Goal: Information Seeking & Learning: Learn about a topic

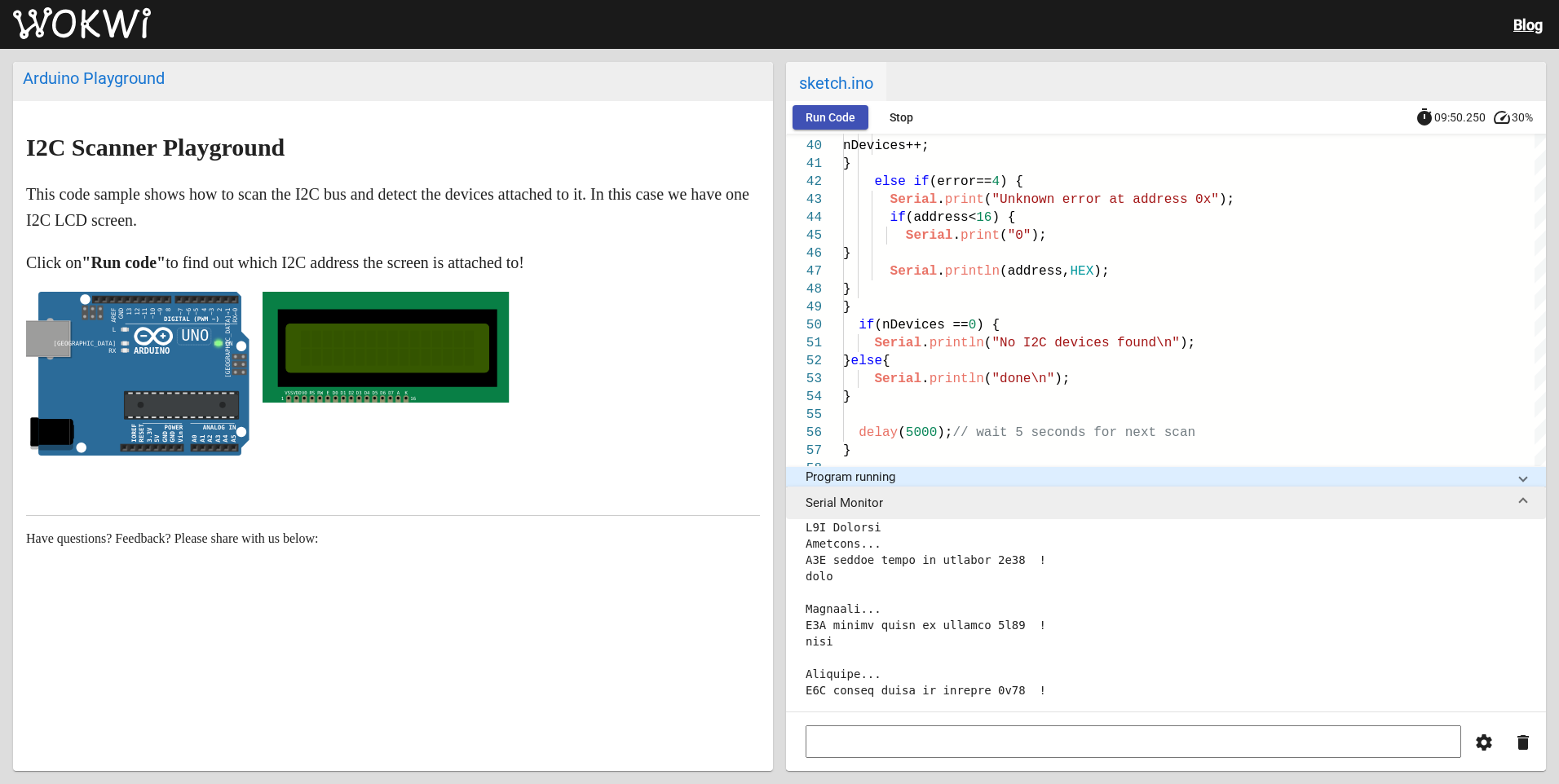
scroll to position [7530, 0]
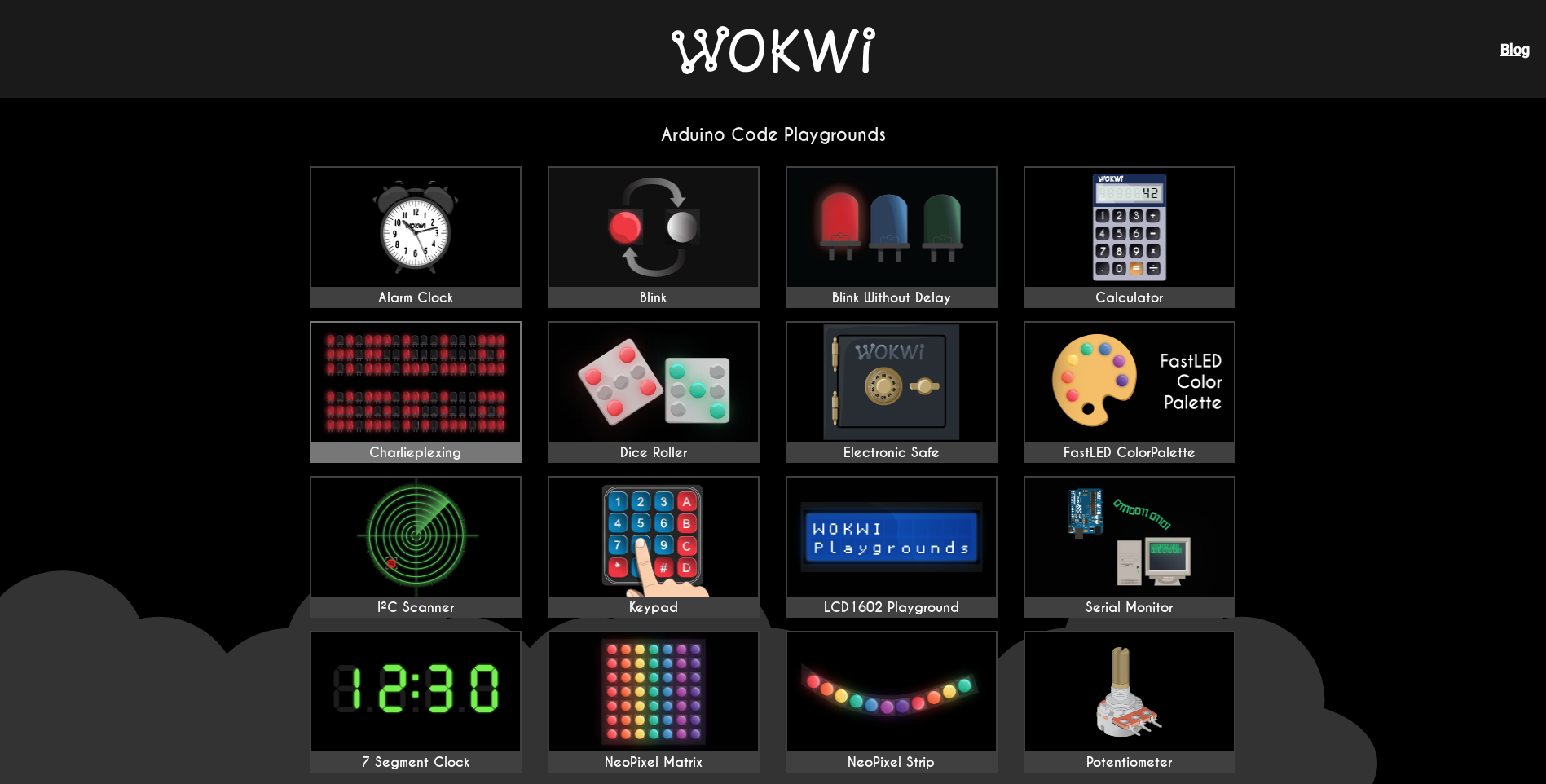
click at [484, 431] on img at bounding box center [415, 382] width 208 height 119
click at [701, 413] on img at bounding box center [653, 382] width 208 height 119
click at [667, 247] on img at bounding box center [653, 227] width 208 height 119
click at [401, 260] on img at bounding box center [415, 227] width 208 height 119
click at [919, 247] on img at bounding box center [891, 227] width 208 height 119
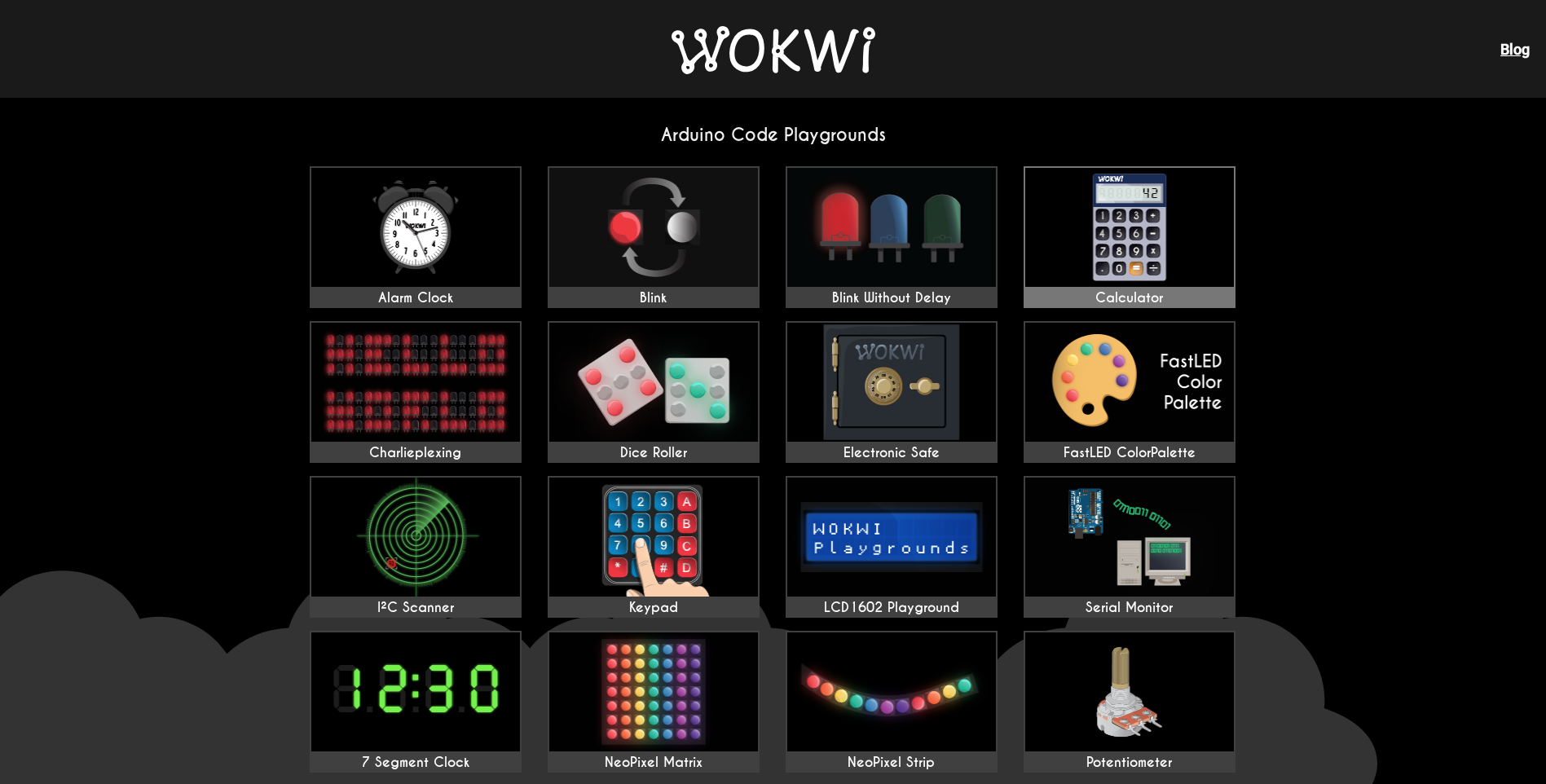
scroll to position [245, 0]
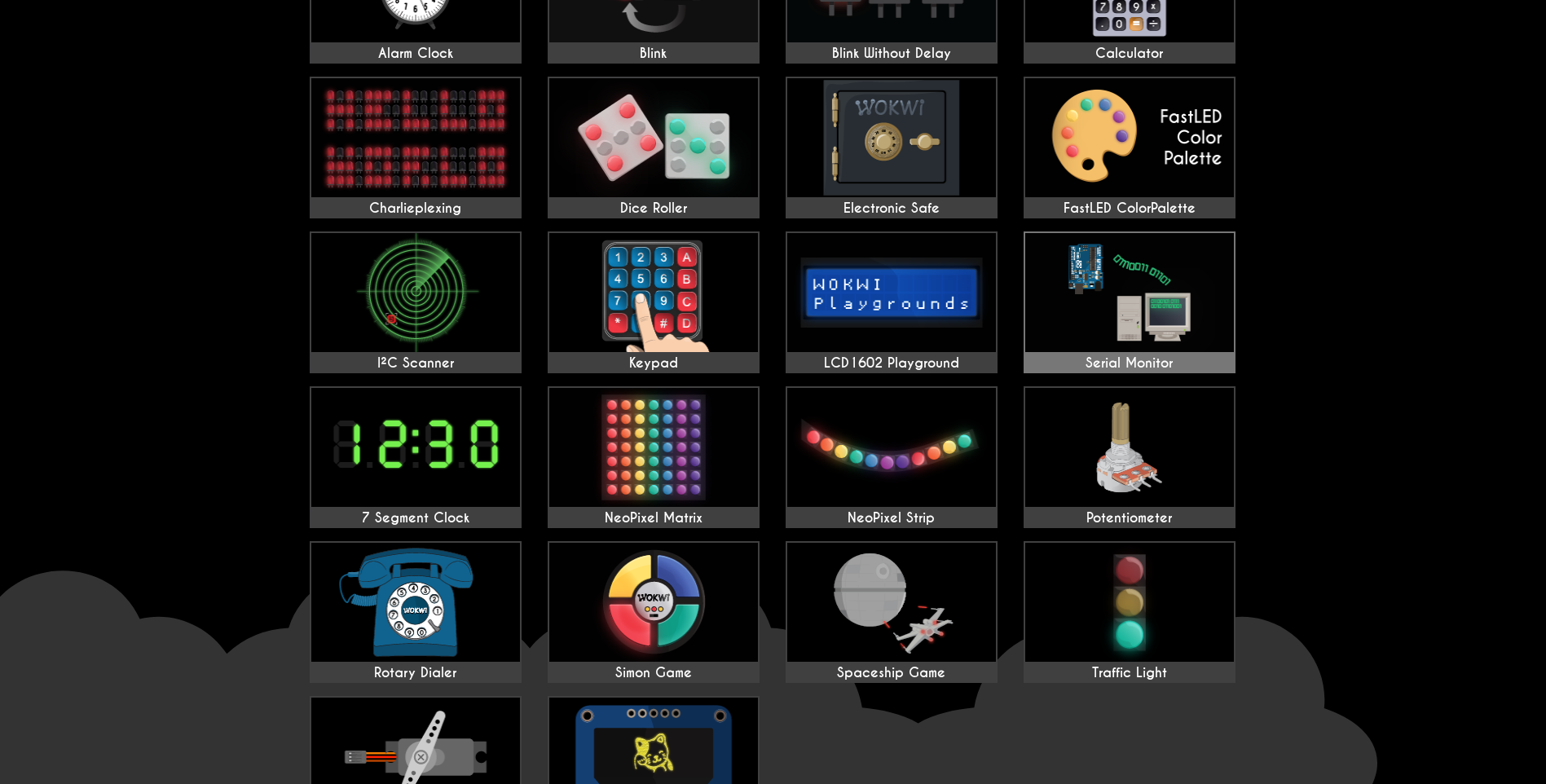
click at [1101, 269] on img at bounding box center [1129, 293] width 208 height 119
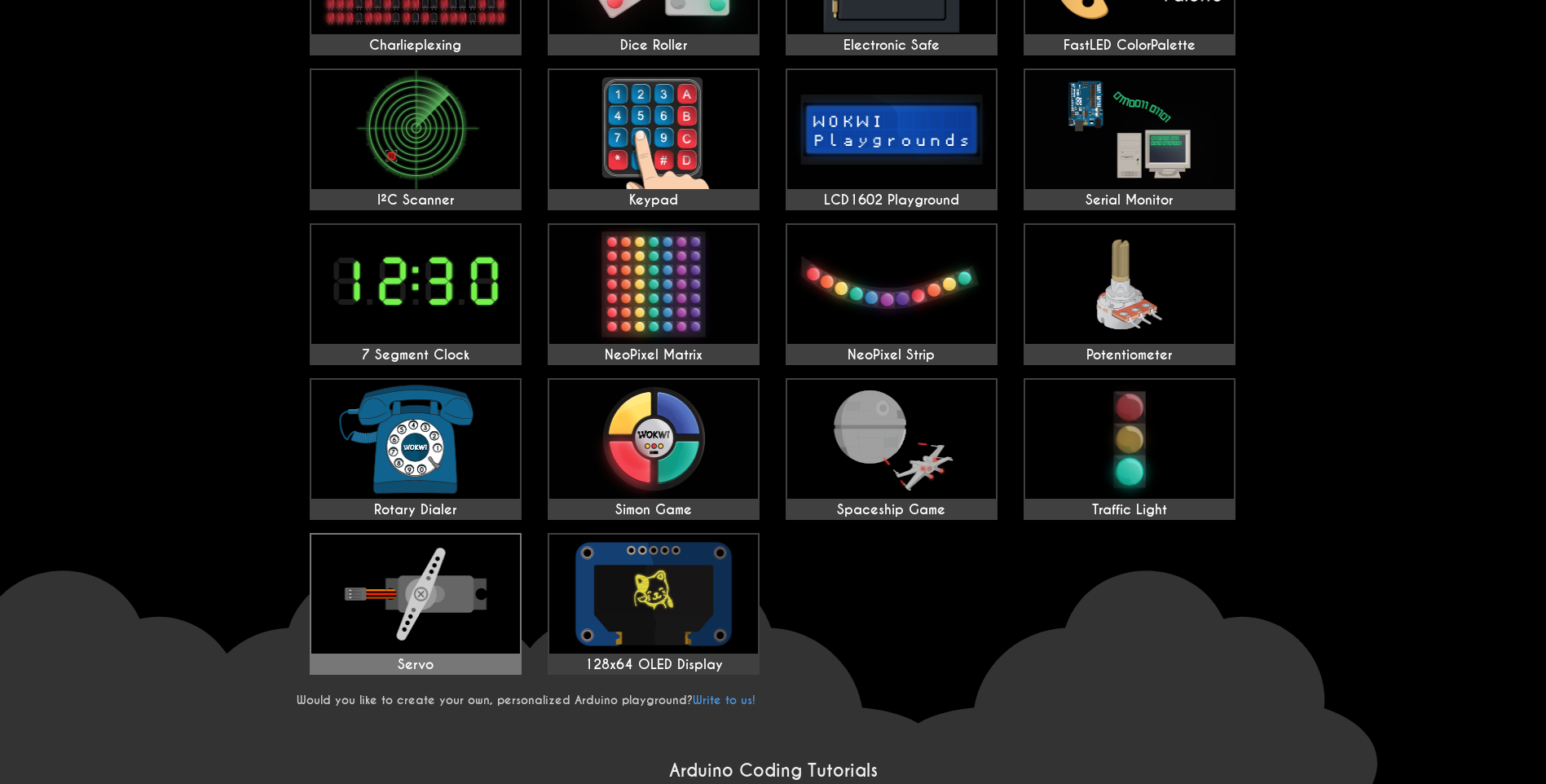
click at [498, 581] on img at bounding box center [415, 594] width 208 height 119
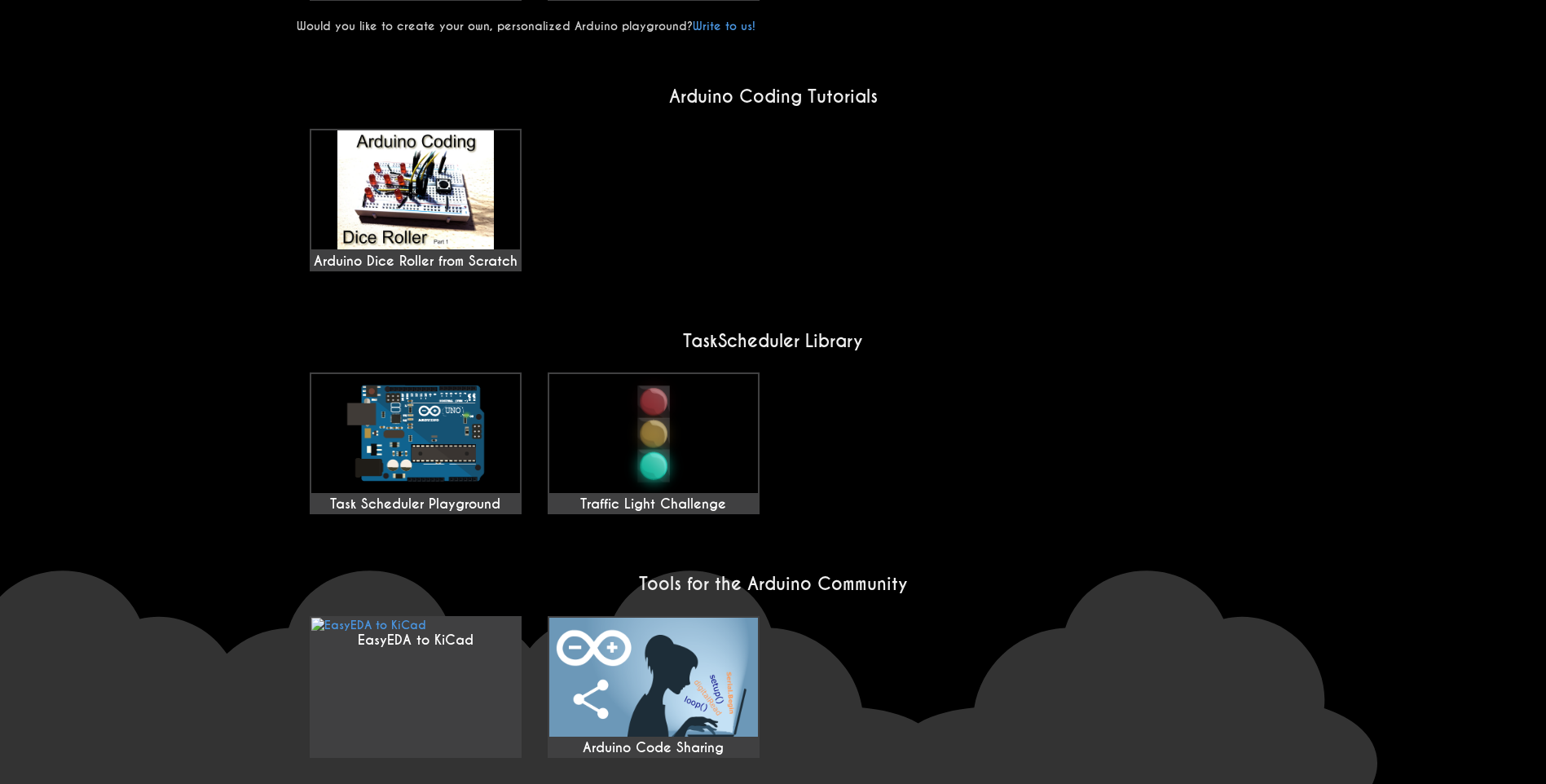
scroll to position [837, 0]
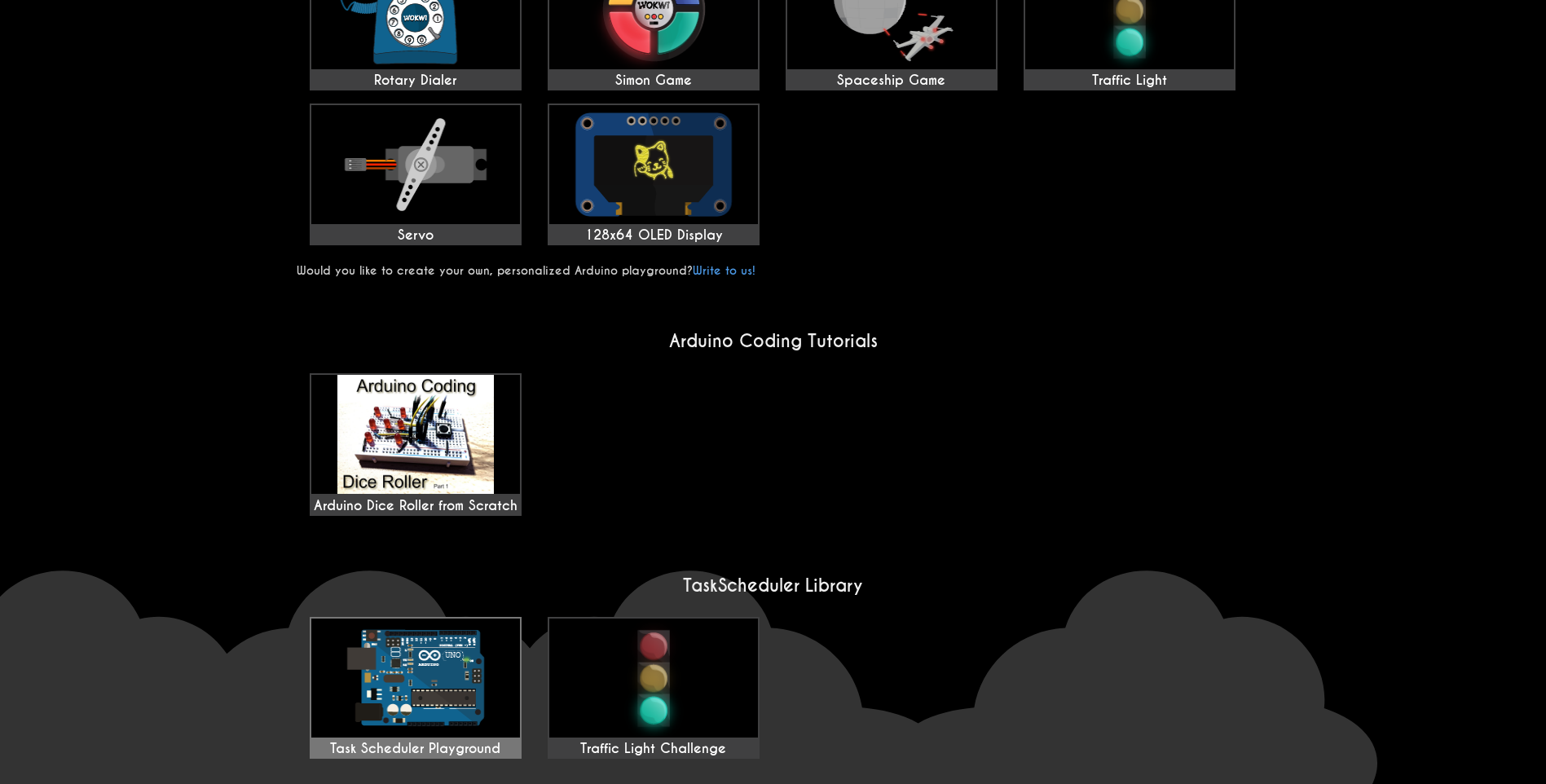
click at [427, 618] on img at bounding box center [415, 678] width 208 height 119
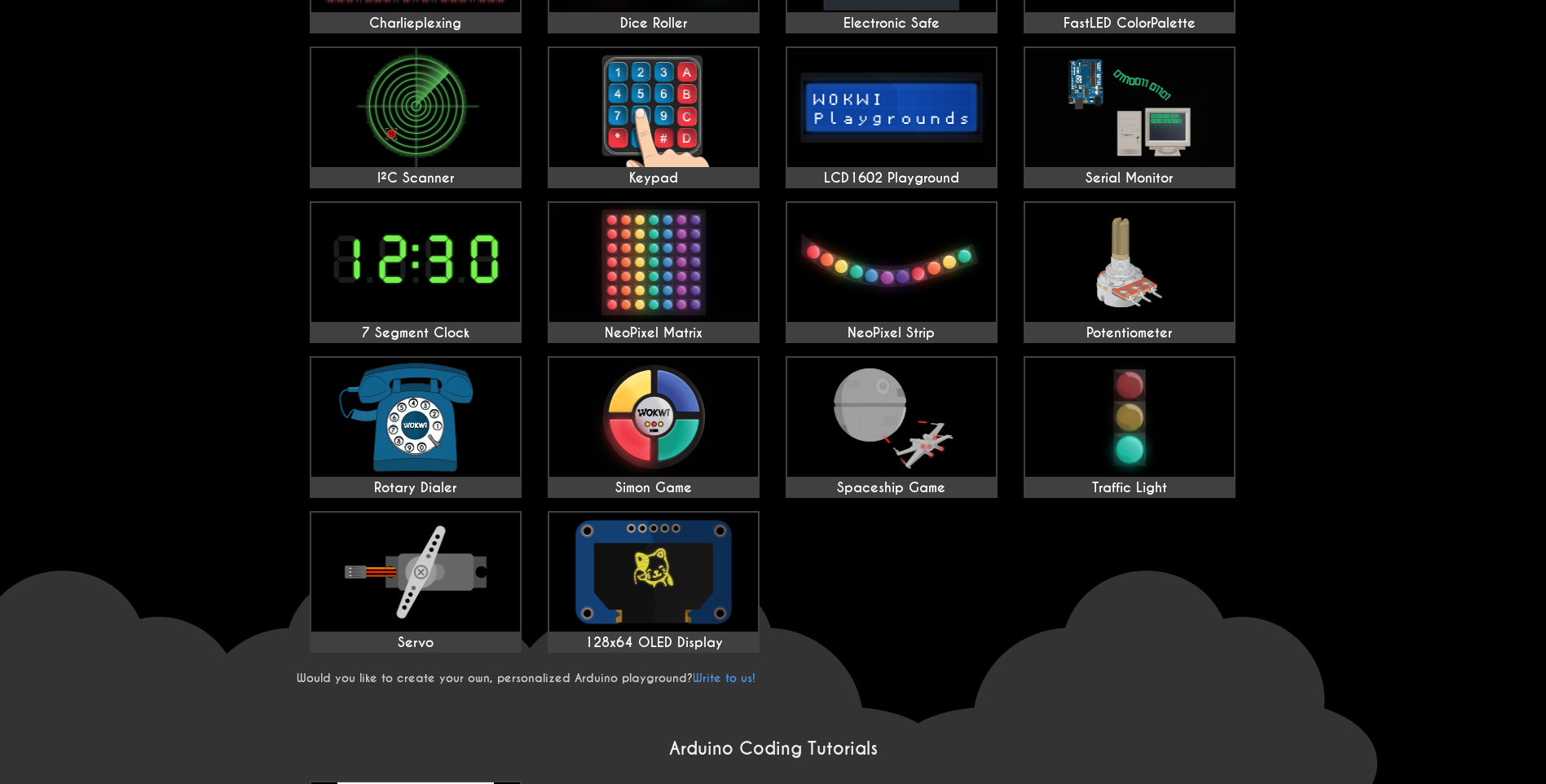
scroll to position [0, 0]
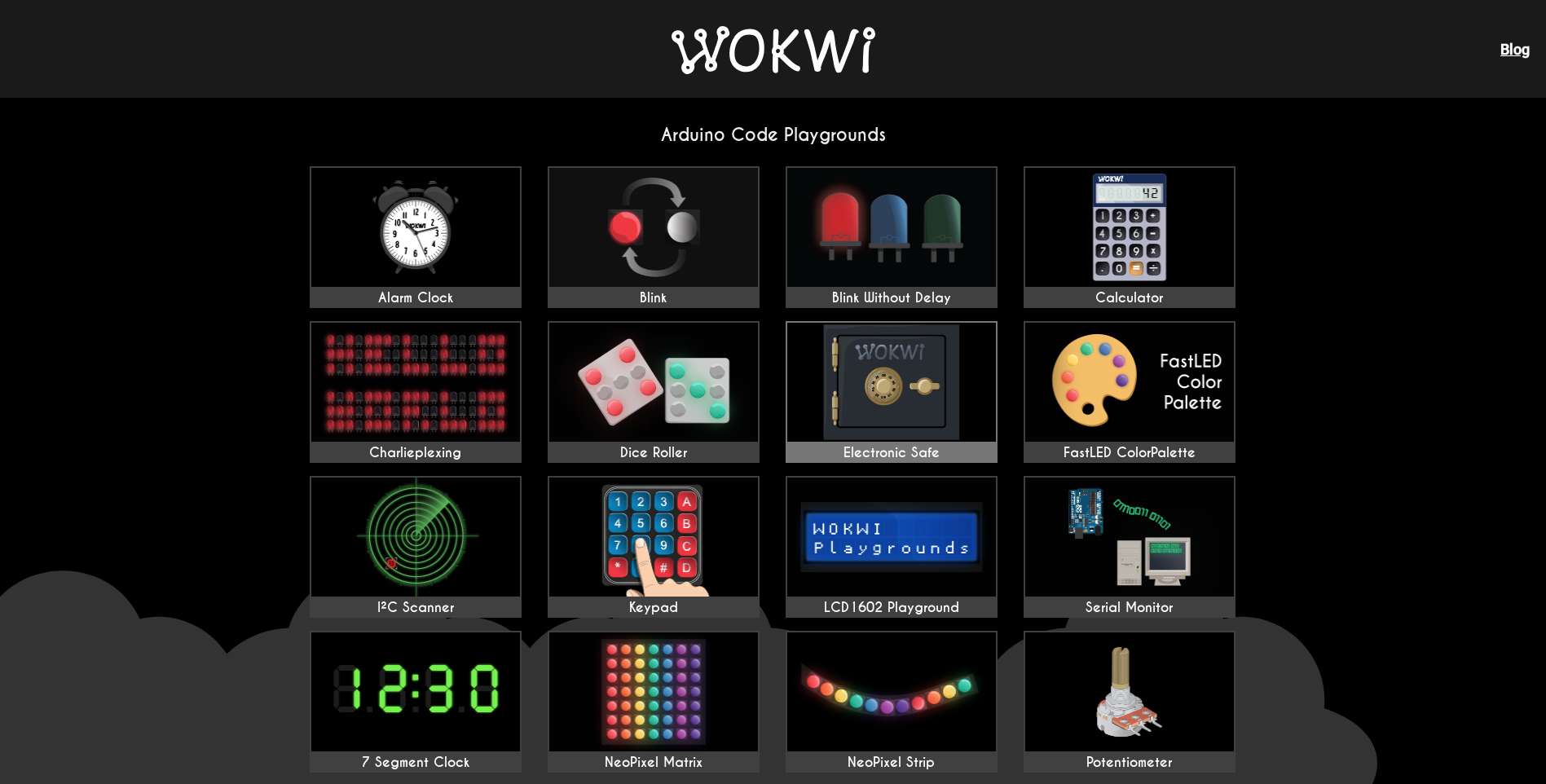
click at [962, 391] on img at bounding box center [891, 382] width 208 height 119
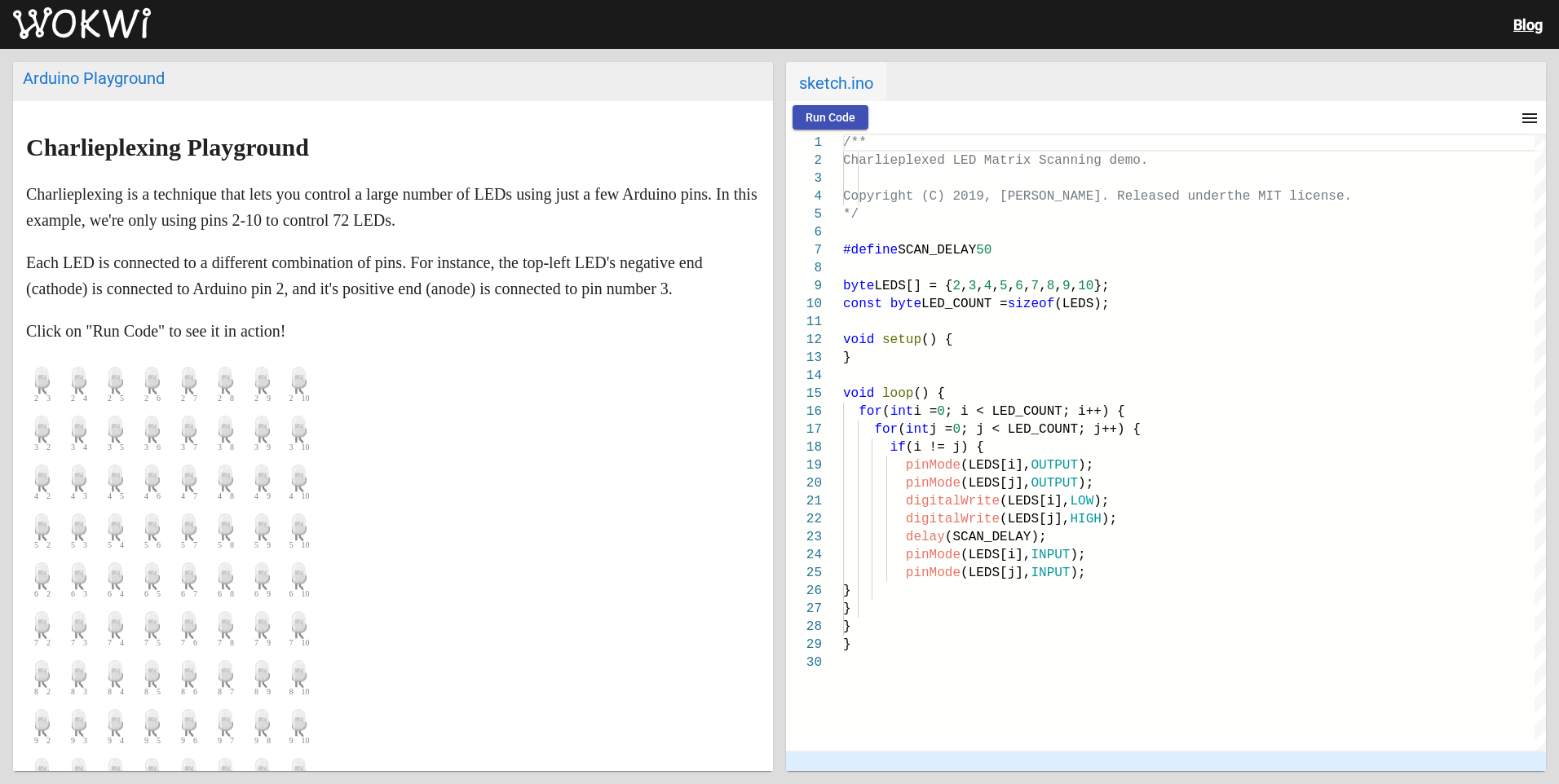
click at [803, 119] on button "Run Code" at bounding box center [830, 118] width 75 height 25
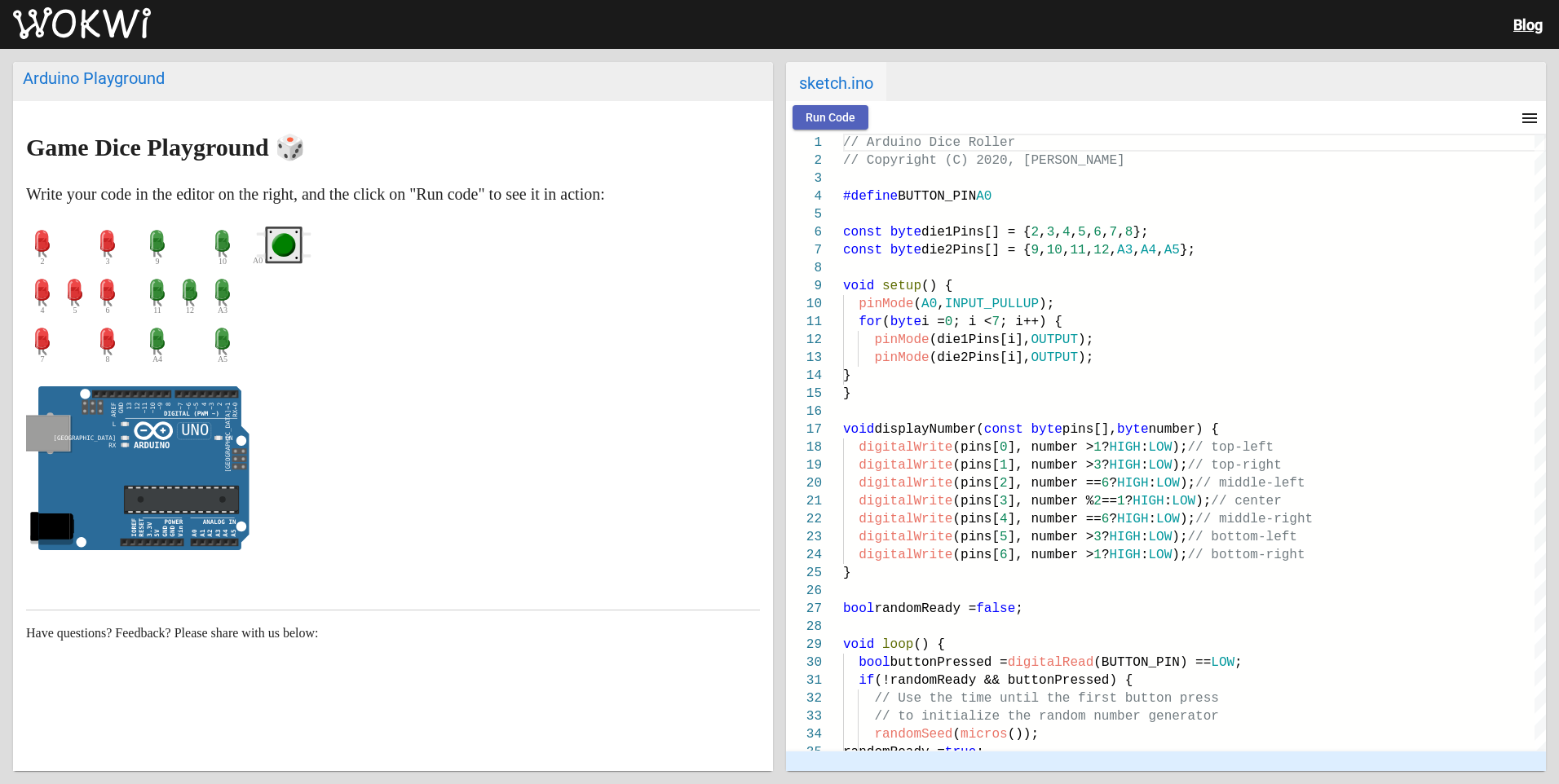
click at [831, 118] on span "Run Code" at bounding box center [831, 117] width 50 height 13
click at [287, 247] on circle "green pushbutton" at bounding box center [284, 245] width 18 height 18
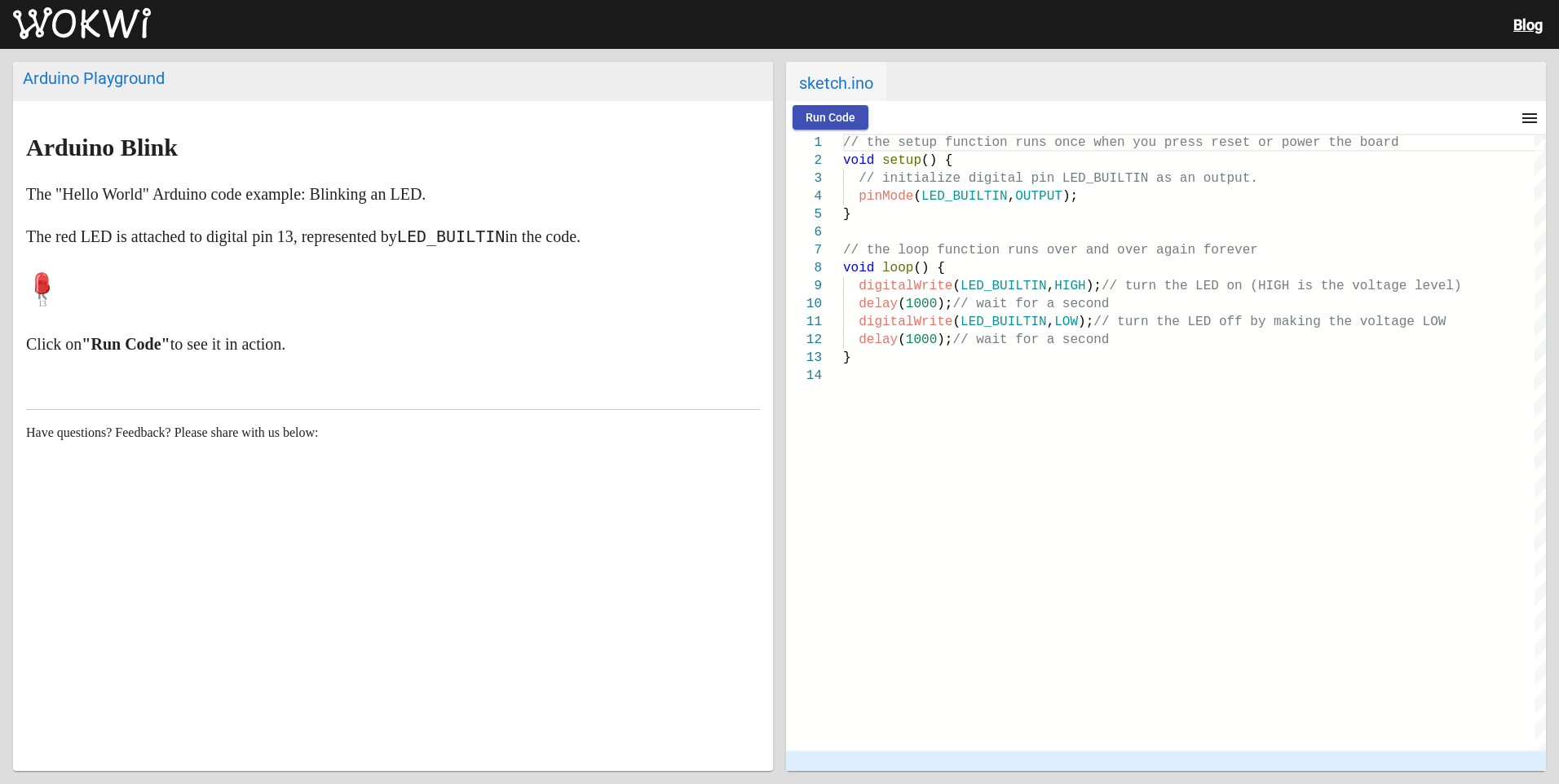
click at [817, 106] on button "Run Code" at bounding box center [830, 118] width 75 height 25
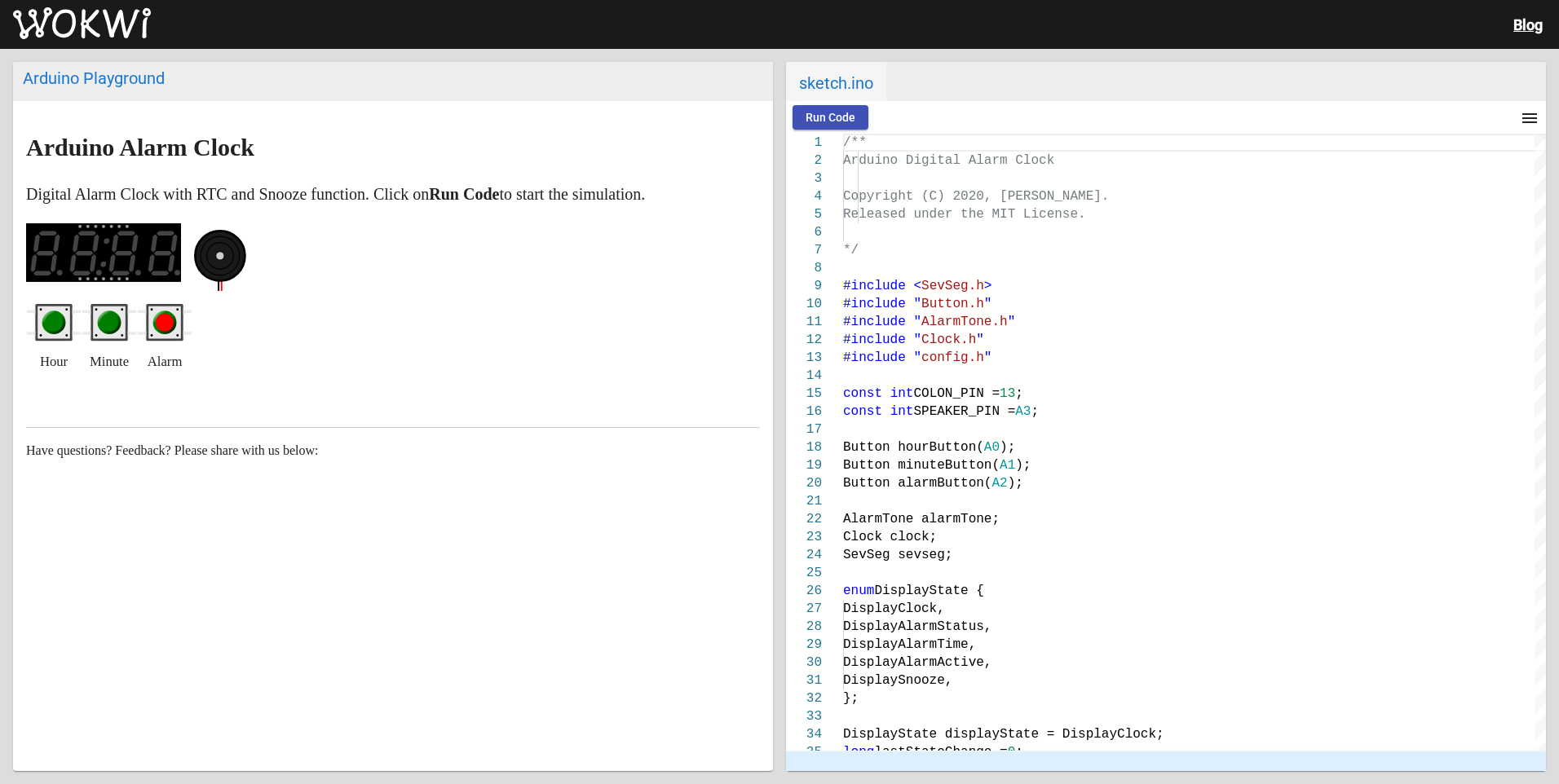
click at [804, 119] on button "Run Code" at bounding box center [830, 118] width 75 height 25
click at [159, 332] on circle "red pushbutton" at bounding box center [165, 323] width 18 height 18
click at [101, 325] on circle "green pushbutton" at bounding box center [109, 323] width 18 height 18
click at [63, 325] on circle "green pushbutton" at bounding box center [54, 323] width 18 height 18
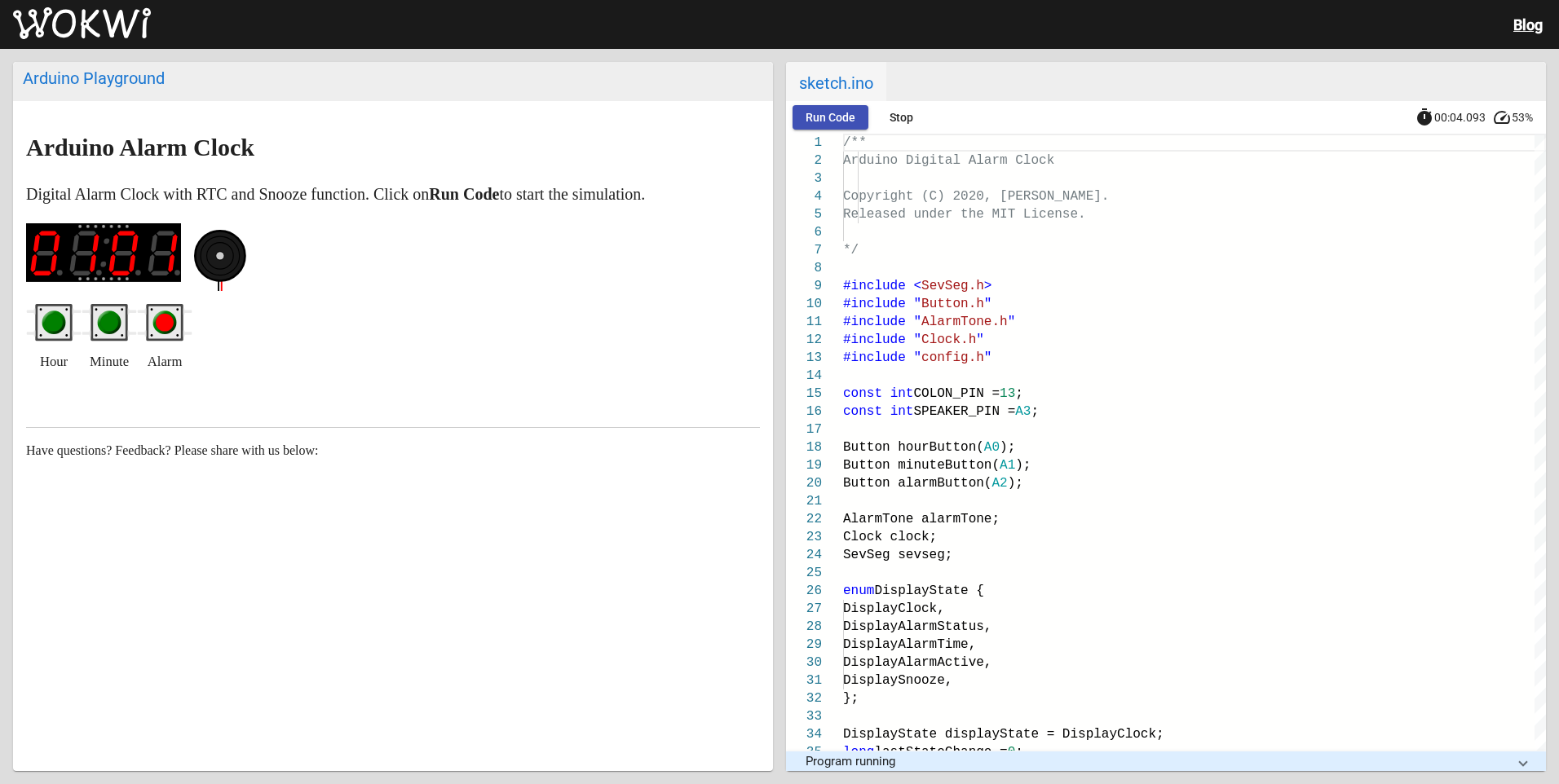
click at [63, 325] on circle "green pushbutton" at bounding box center [54, 323] width 24 height 24
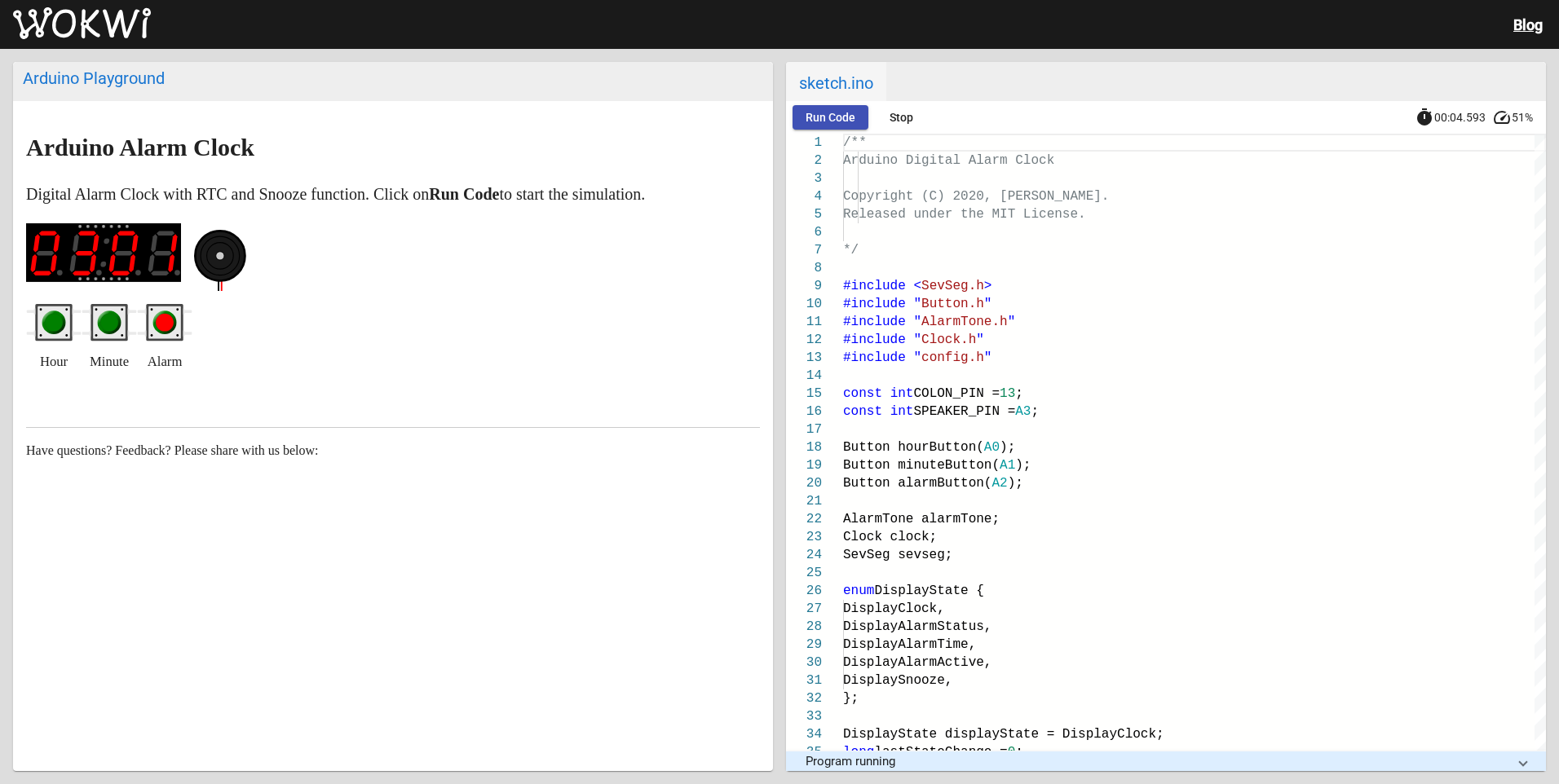
click at [63, 325] on circle "green pushbutton" at bounding box center [54, 323] width 24 height 24
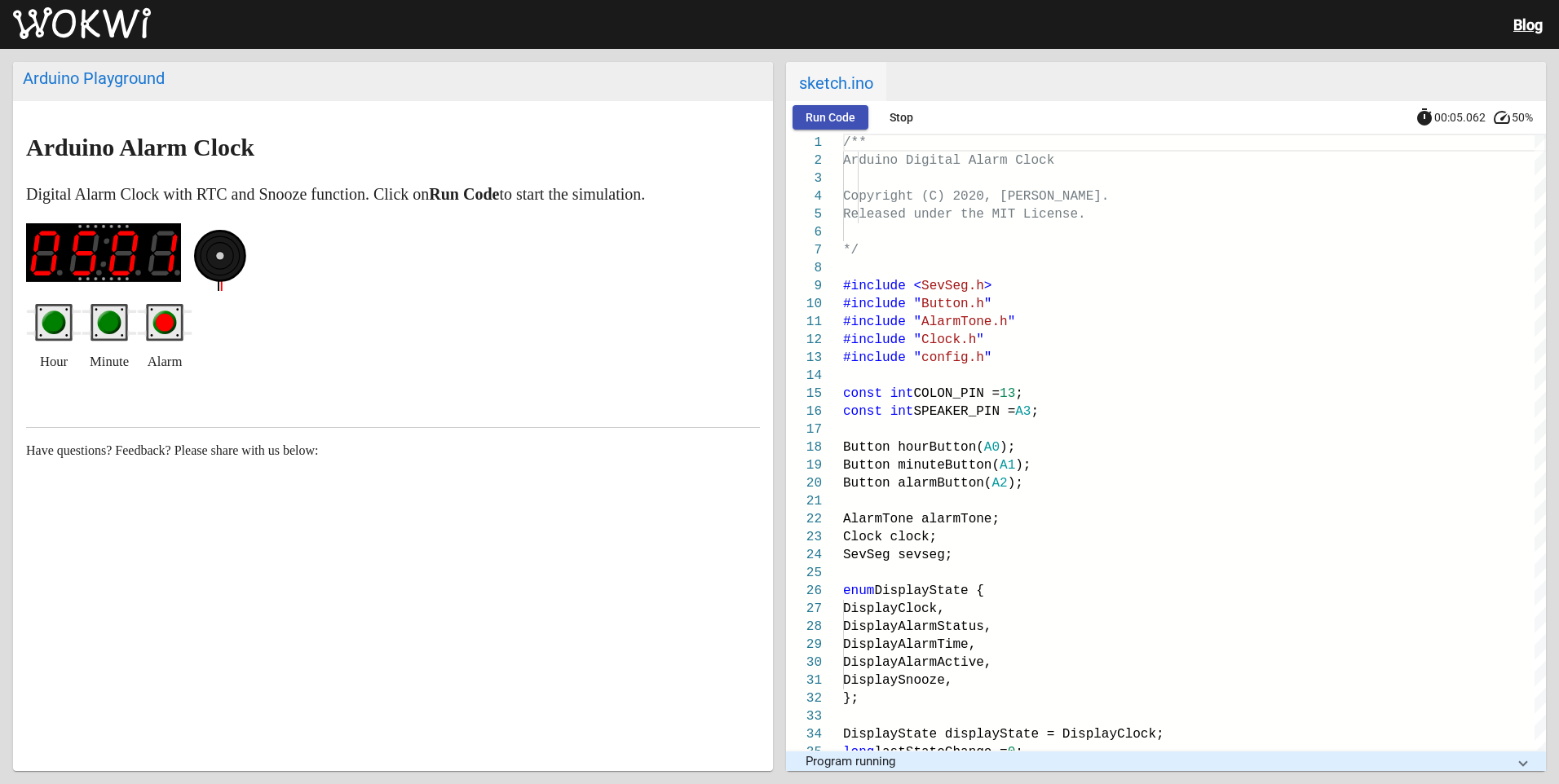
click at [63, 325] on circle "green pushbutton" at bounding box center [54, 323] width 24 height 24
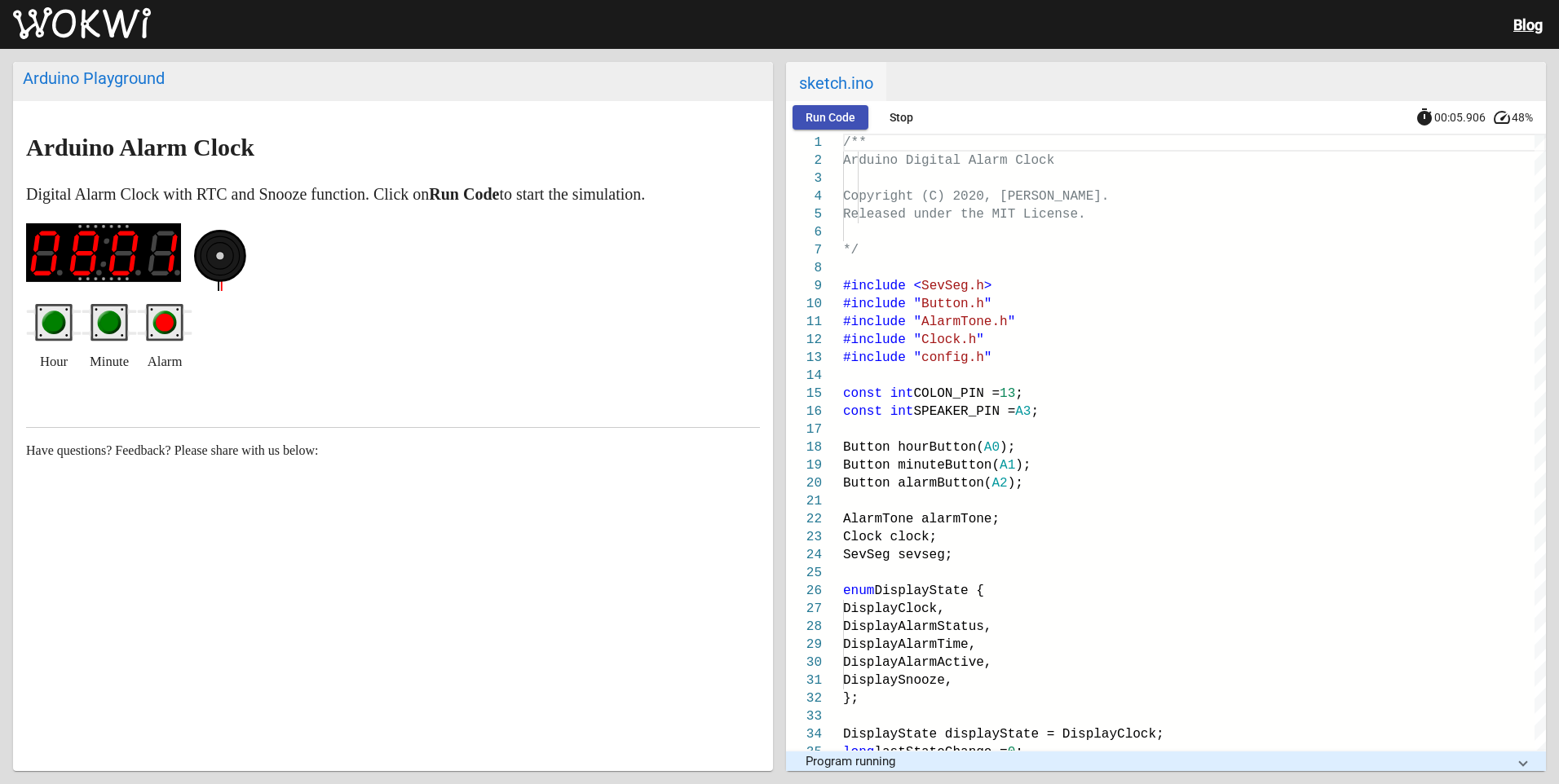
click at [63, 325] on circle "green pushbutton" at bounding box center [54, 323] width 24 height 24
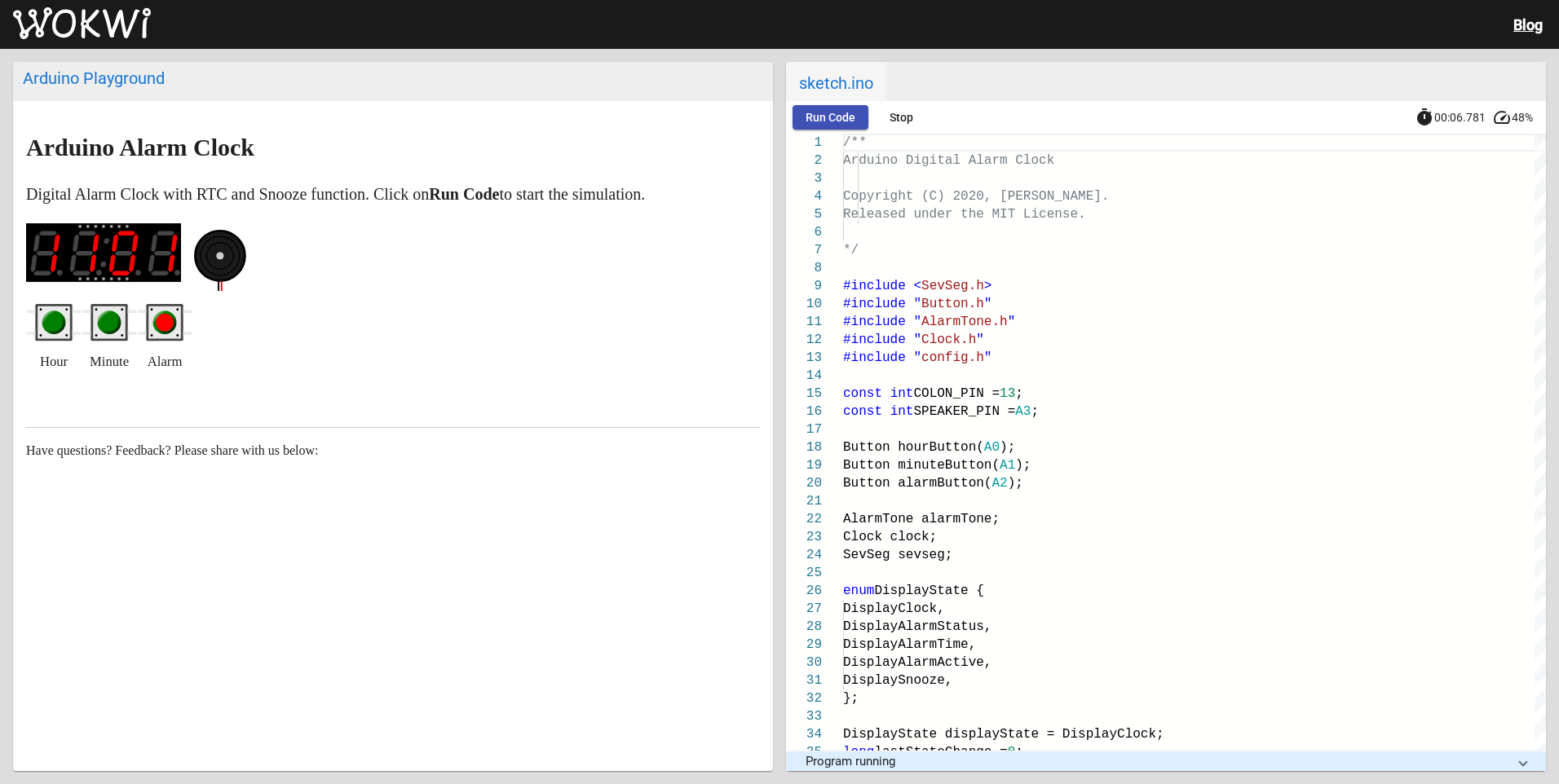
click at [63, 325] on circle "green pushbutton" at bounding box center [54, 323] width 24 height 24
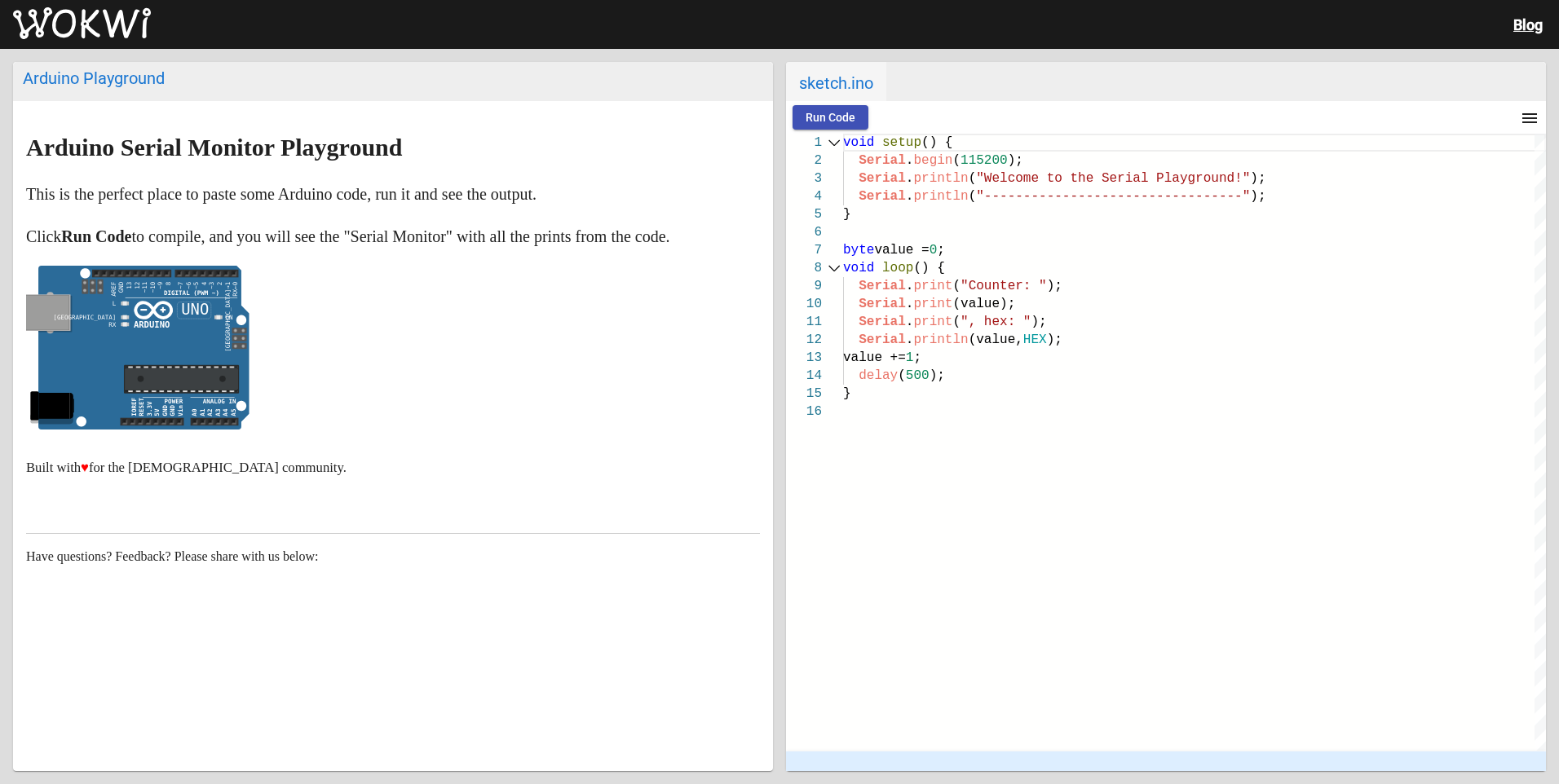
click at [831, 114] on span "Run Code" at bounding box center [831, 117] width 50 height 13
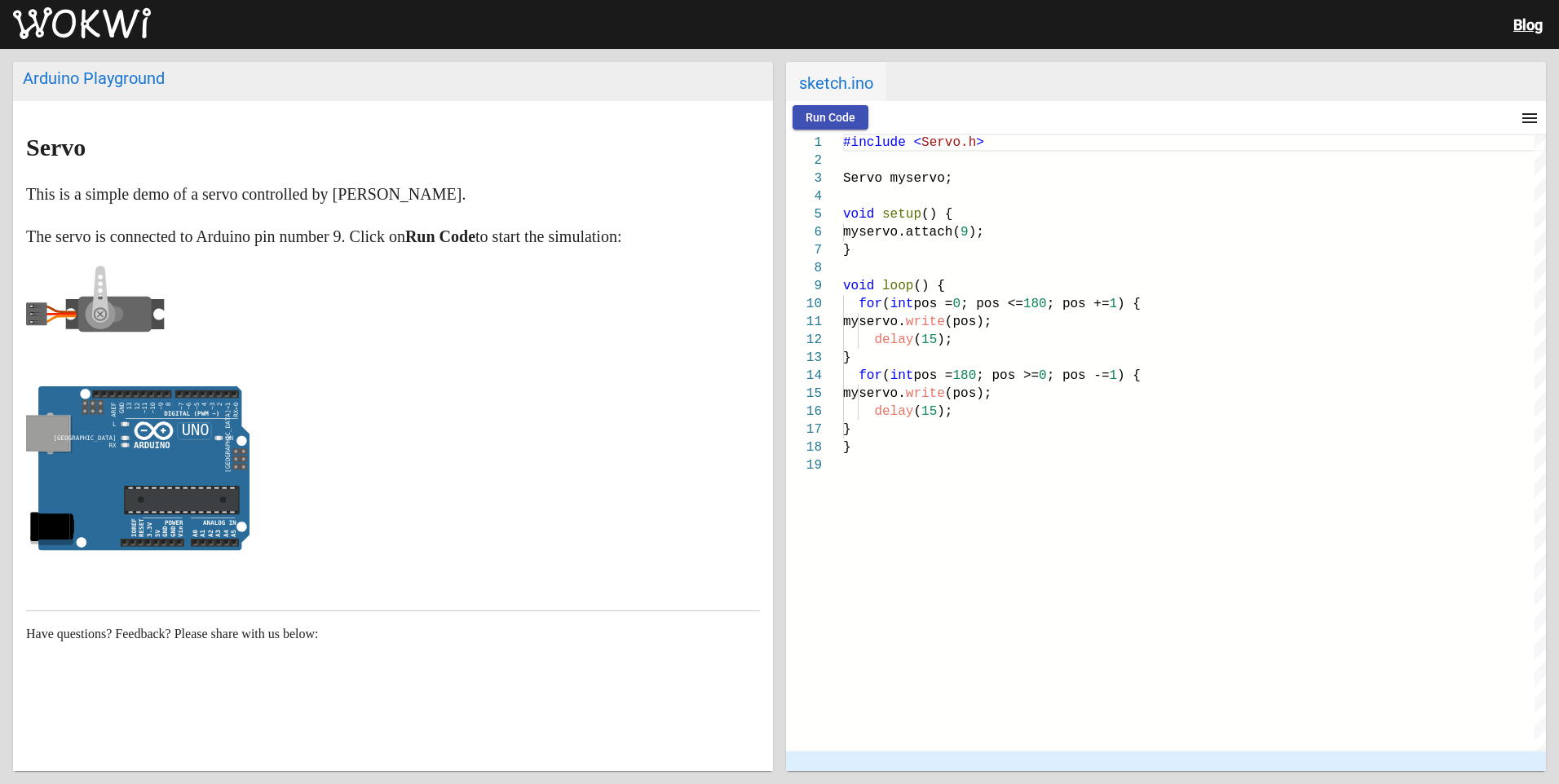
click at [810, 120] on span "Run Code" at bounding box center [831, 117] width 50 height 13
drag, startPoint x: 98, startPoint y: 302, endPoint x: 120, endPoint y: 303, distance: 22.0
click at [120, 303] on rect at bounding box center [114, 314] width 74 height 35
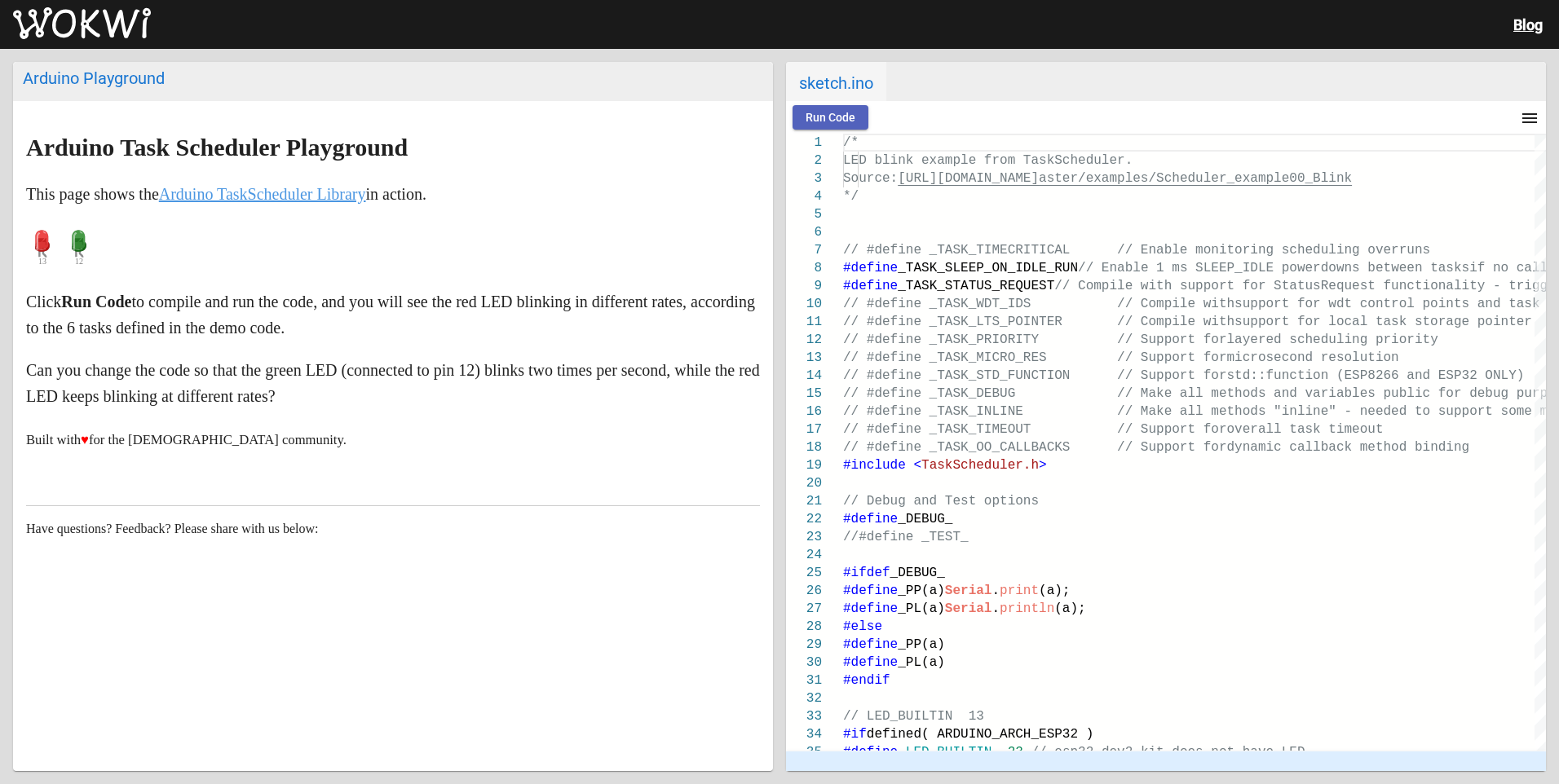
click at [860, 121] on button "Run Code" at bounding box center [830, 118] width 75 height 25
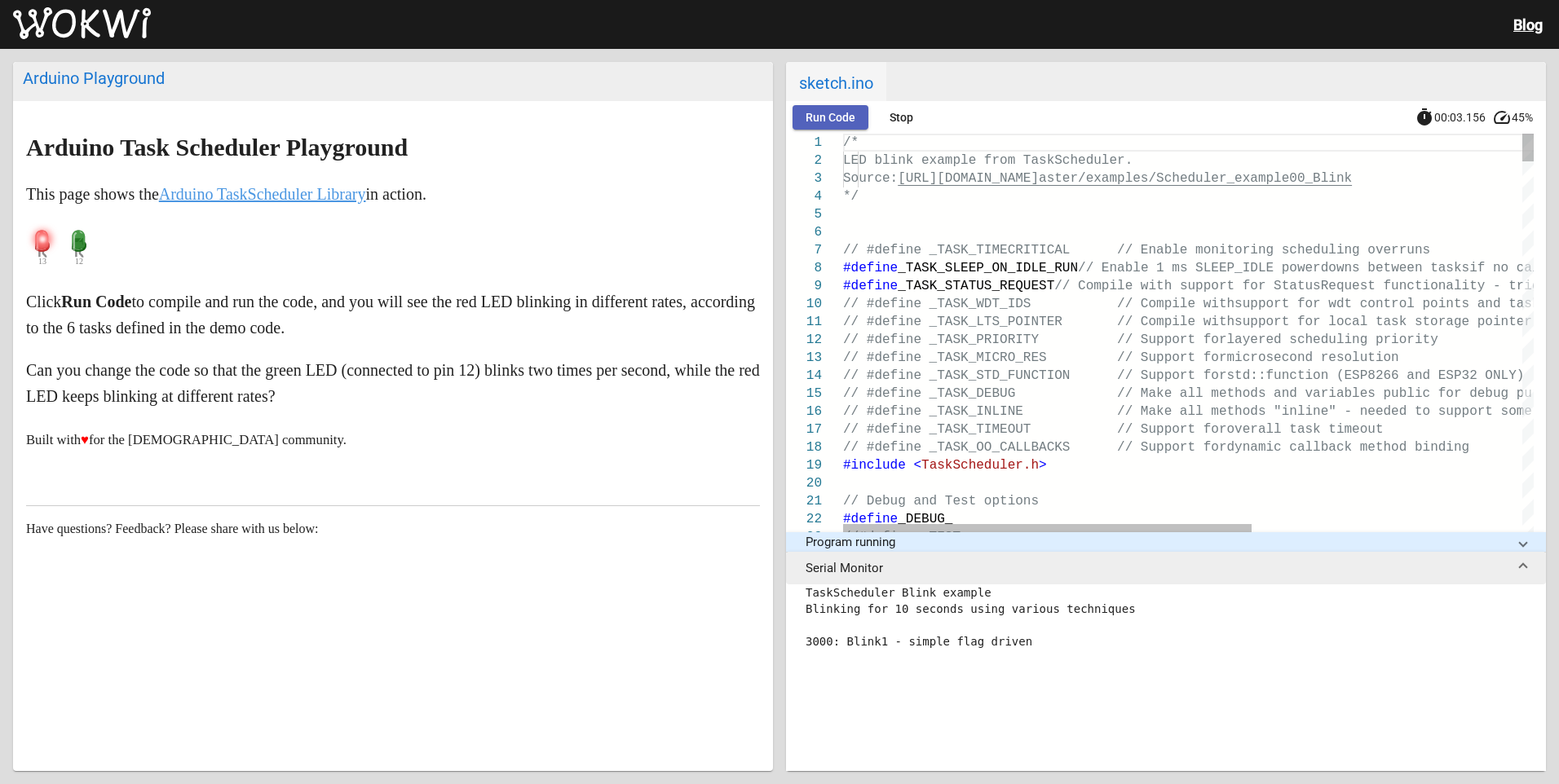
click at [831, 119] on span "Run Code" at bounding box center [831, 117] width 50 height 13
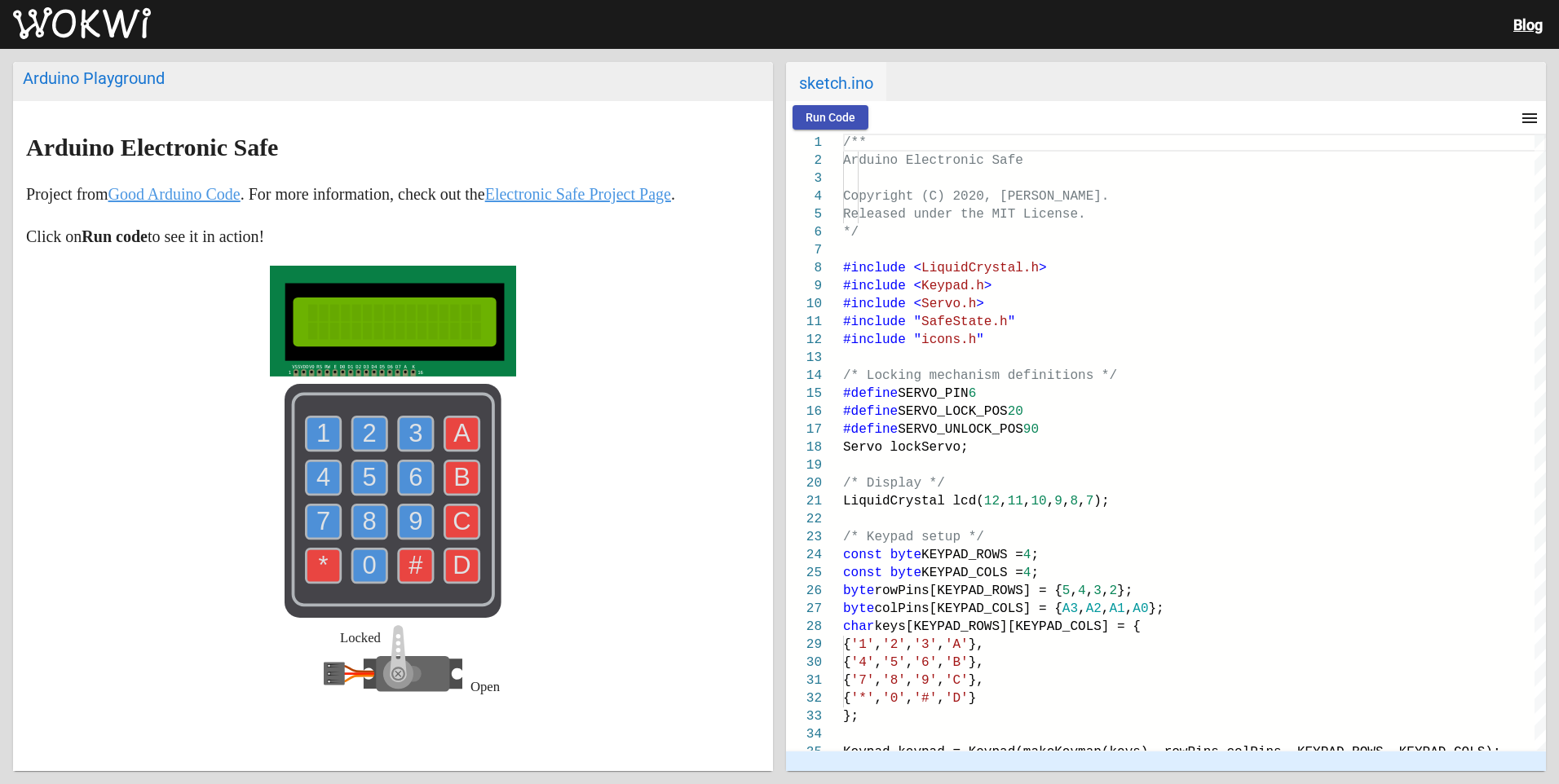
click at [822, 118] on span "Run Code" at bounding box center [831, 117] width 50 height 13
click at [495, 307] on rect at bounding box center [395, 321] width 219 height 77
click at [351, 365] on rect at bounding box center [393, 321] width 247 height 111
click at [324, 429] on text "1" at bounding box center [324, 433] width 14 height 28
click at [363, 434] on text "2" at bounding box center [370, 433] width 14 height 28
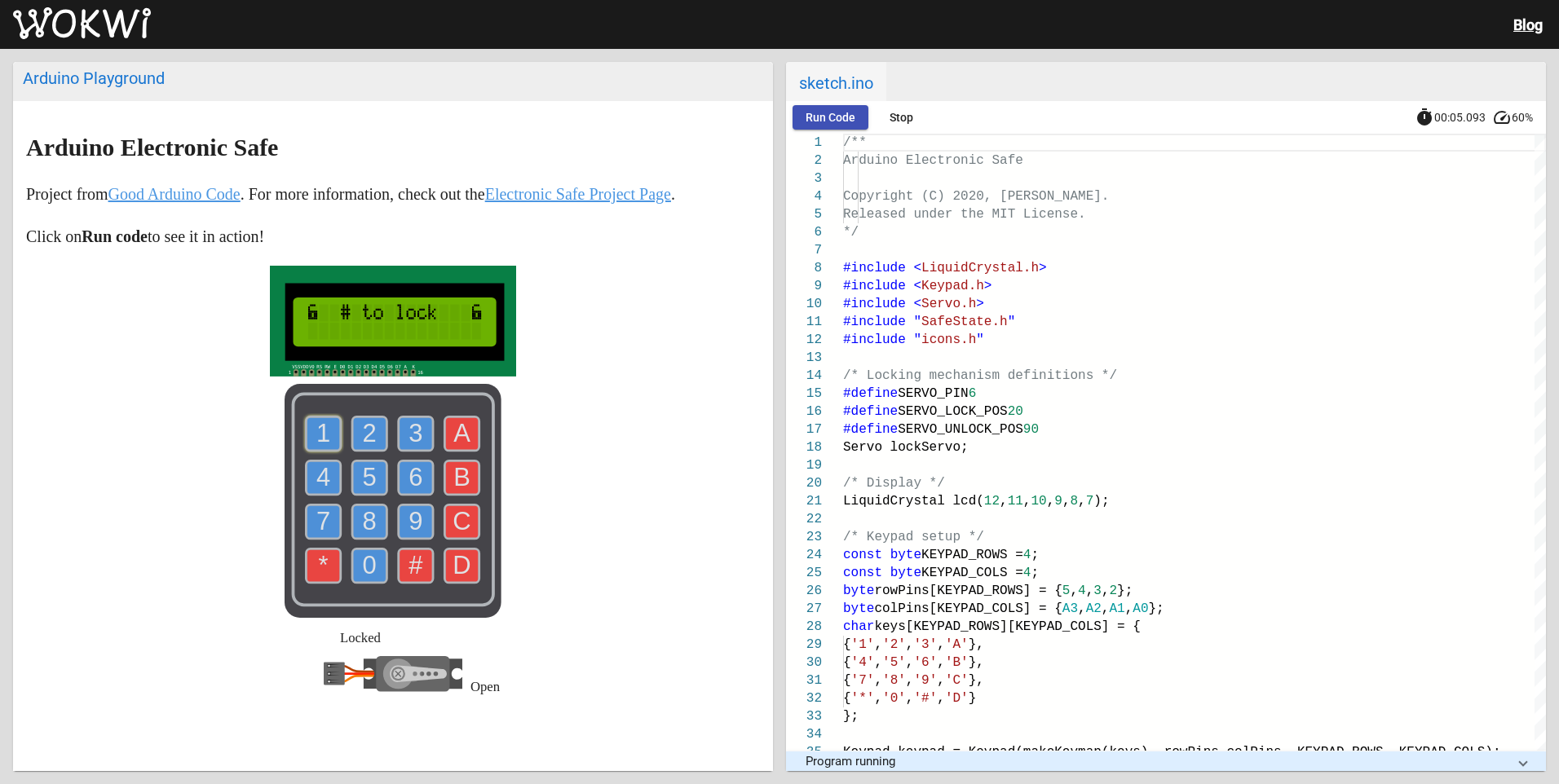
click at [417, 432] on g "3" at bounding box center [415, 434] width 35 height 35
click at [317, 487] on text "4" at bounding box center [324, 477] width 14 height 28
click at [458, 568] on text "D" at bounding box center [462, 565] width 18 height 28
click at [453, 431] on text "A" at bounding box center [461, 433] width 17 height 28
click at [323, 436] on text "1" at bounding box center [324, 433] width 14 height 28
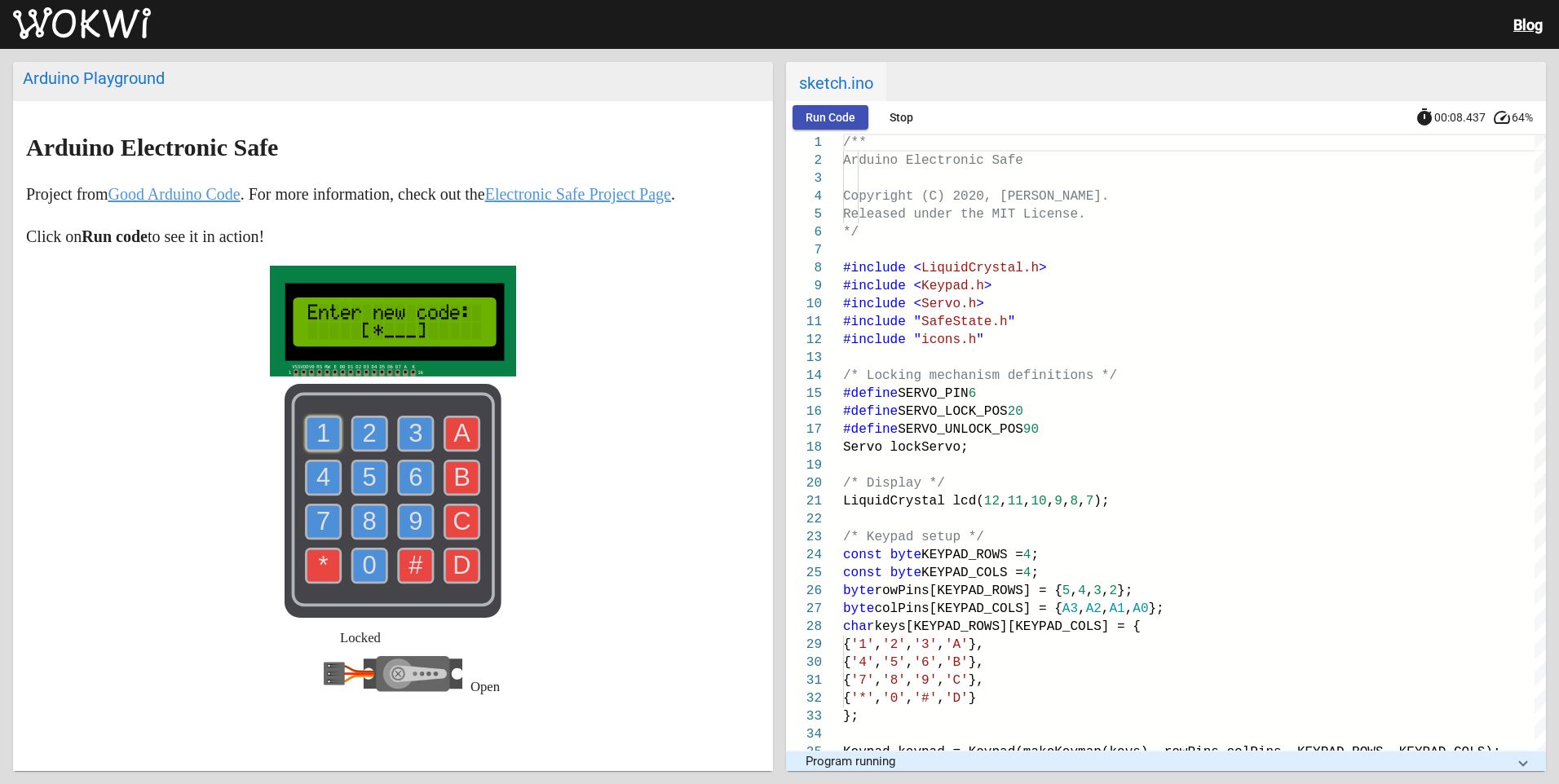
click at [352, 436] on use at bounding box center [369, 434] width 35 height 35
click at [408, 429] on text "3" at bounding box center [415, 433] width 14 height 28
click at [324, 475] on text "4" at bounding box center [324, 477] width 14 height 28
click at [317, 424] on text "1" at bounding box center [324, 433] width 14 height 28
click at [358, 425] on g "2" at bounding box center [369, 434] width 35 height 35
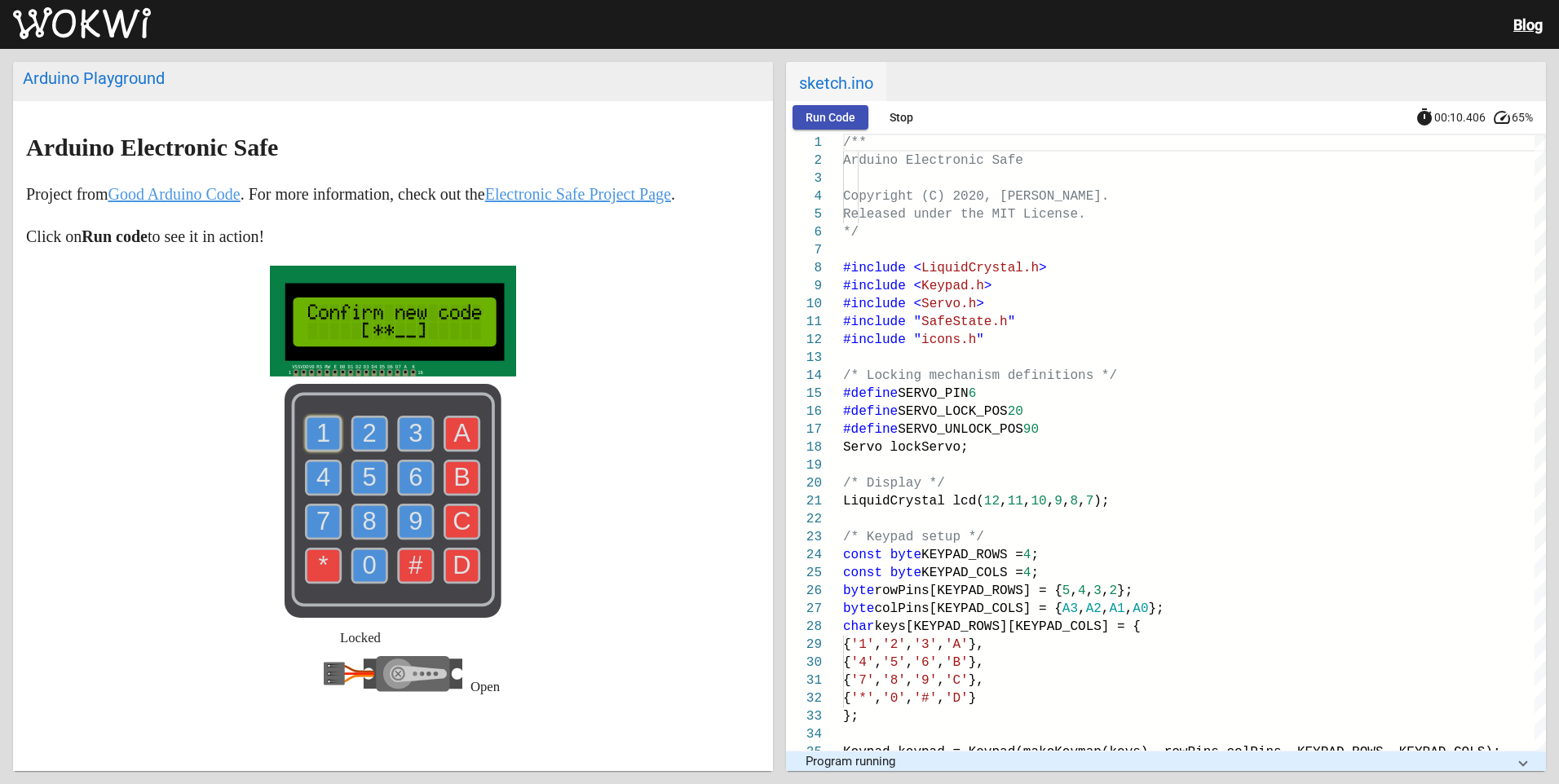
click at [408, 424] on text "3" at bounding box center [415, 433] width 14 height 28
click at [323, 477] on text "4" at bounding box center [324, 477] width 14 height 28
click at [408, 442] on text "3" at bounding box center [415, 433] width 14 height 28
click at [408, 472] on text "6" at bounding box center [415, 477] width 14 height 28
click at [408, 518] on text "9" at bounding box center [415, 521] width 14 height 28
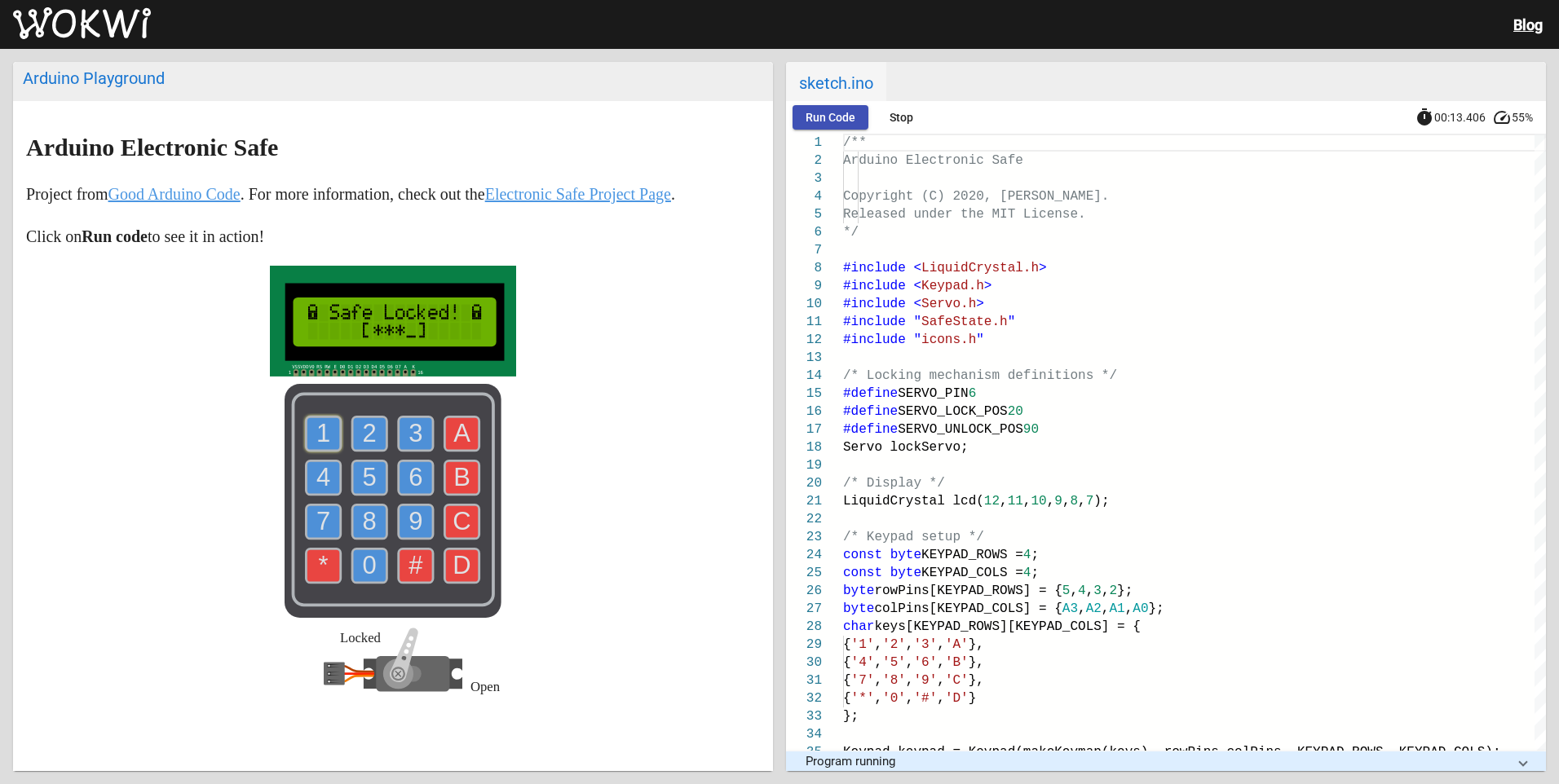
click at [368, 529] on text "8" at bounding box center [370, 521] width 14 height 28
click at [317, 437] on text "1" at bounding box center [324, 433] width 14 height 28
click at [356, 432] on use at bounding box center [369, 434] width 35 height 35
click at [453, 439] on text "A" at bounding box center [461, 433] width 17 height 28
drag, startPoint x: 402, startPoint y: 404, endPoint x: 387, endPoint y: 397, distance: 16.6
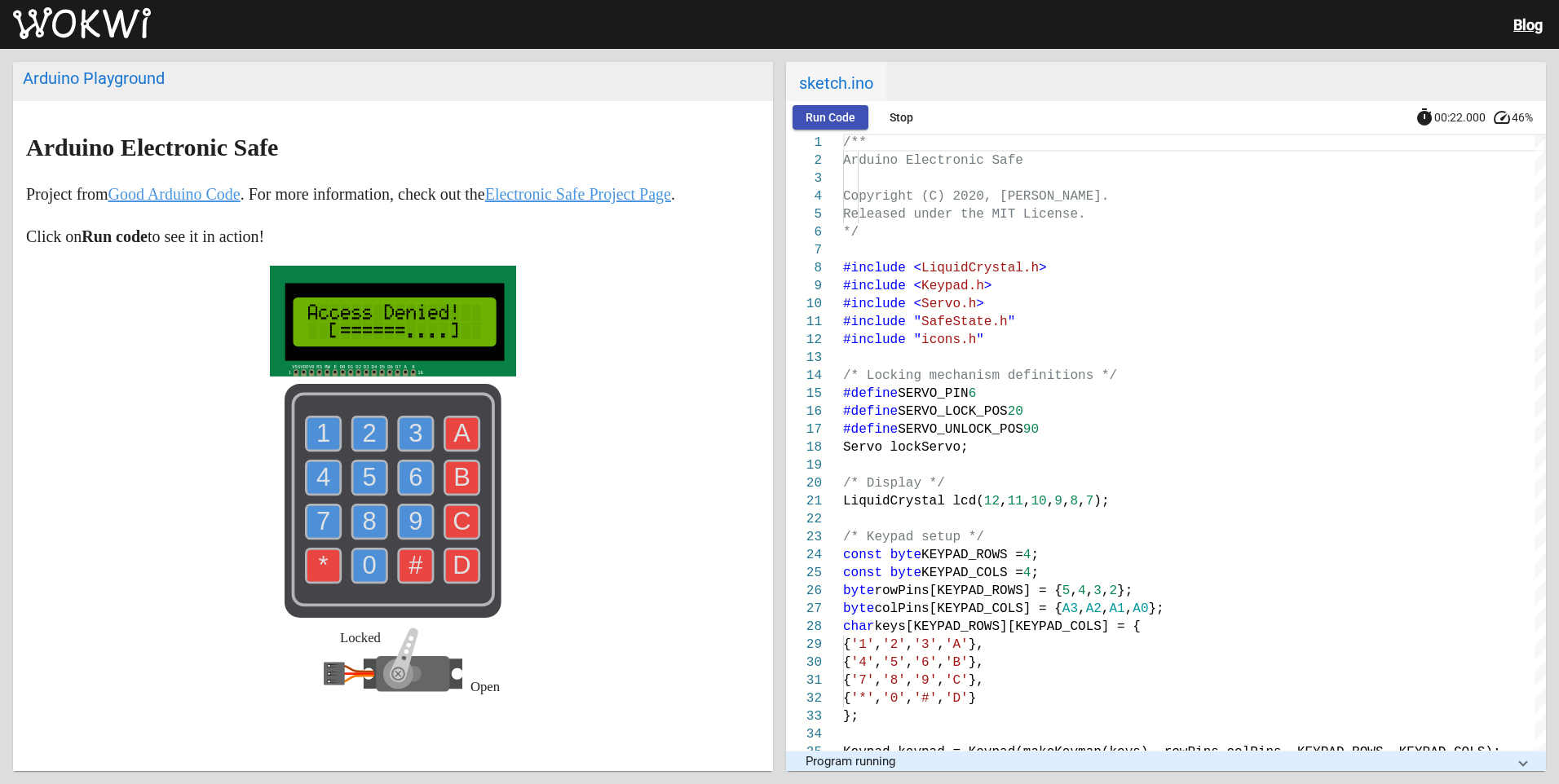
drag, startPoint x: 387, startPoint y: 397, endPoint x: 363, endPoint y: 359, distance: 44.9
drag, startPoint x: 363, startPoint y: 359, endPoint x: 571, endPoint y: 277, distance: 223.6
click at [571, 277] on div "Locked Open" at bounding box center [392, 498] width 734 height 465
click at [317, 439] on text "1" at bounding box center [324, 433] width 14 height 28
click at [366, 438] on text "2" at bounding box center [370, 433] width 14 height 28
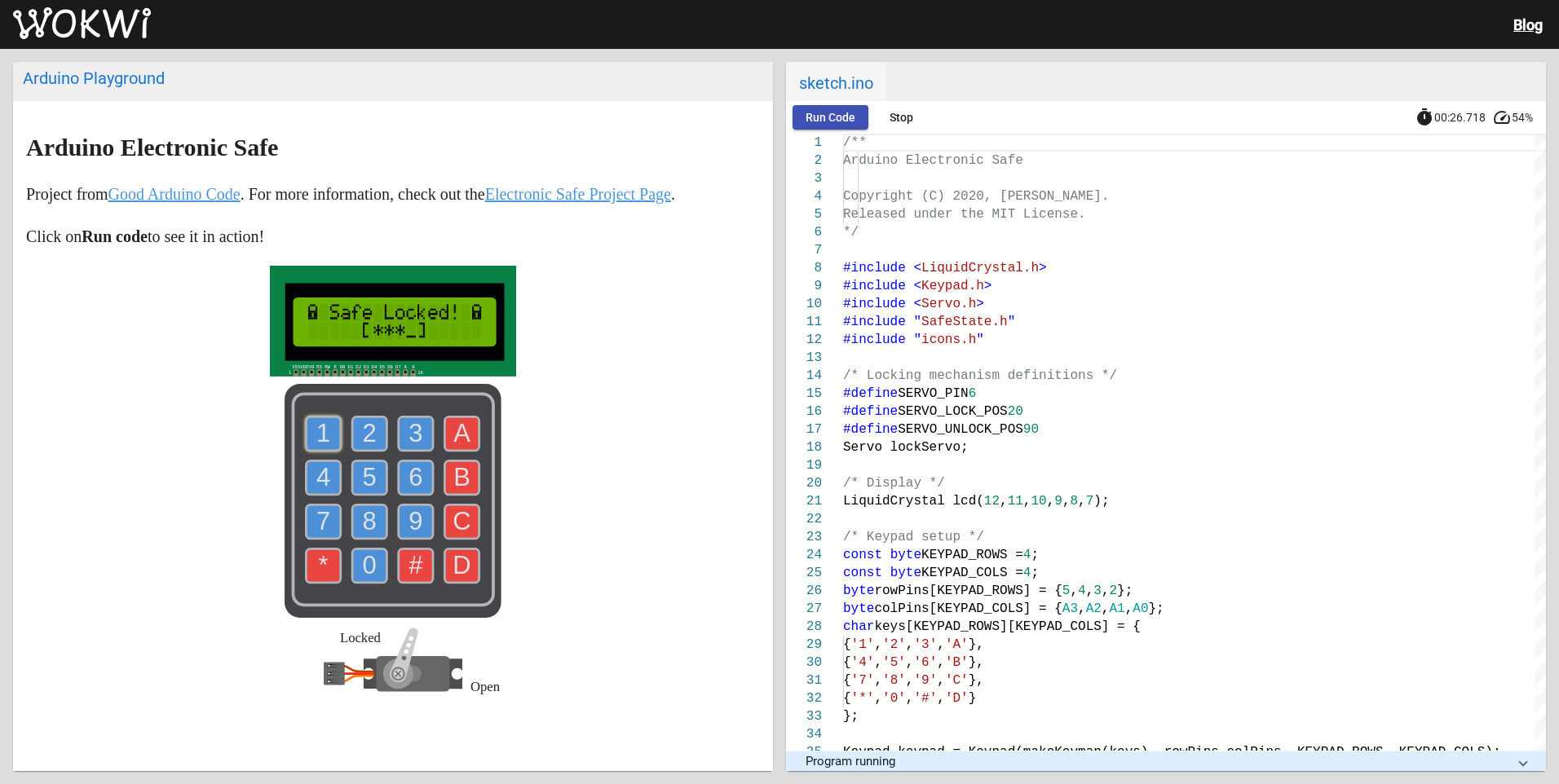
click at [408, 447] on text "3" at bounding box center [415, 433] width 14 height 28
click at [317, 485] on text "4" at bounding box center [324, 477] width 14 height 28
click at [462, 477] on text "B" at bounding box center [461, 477] width 17 height 28
